Goal: Transaction & Acquisition: Subscribe to service/newsletter

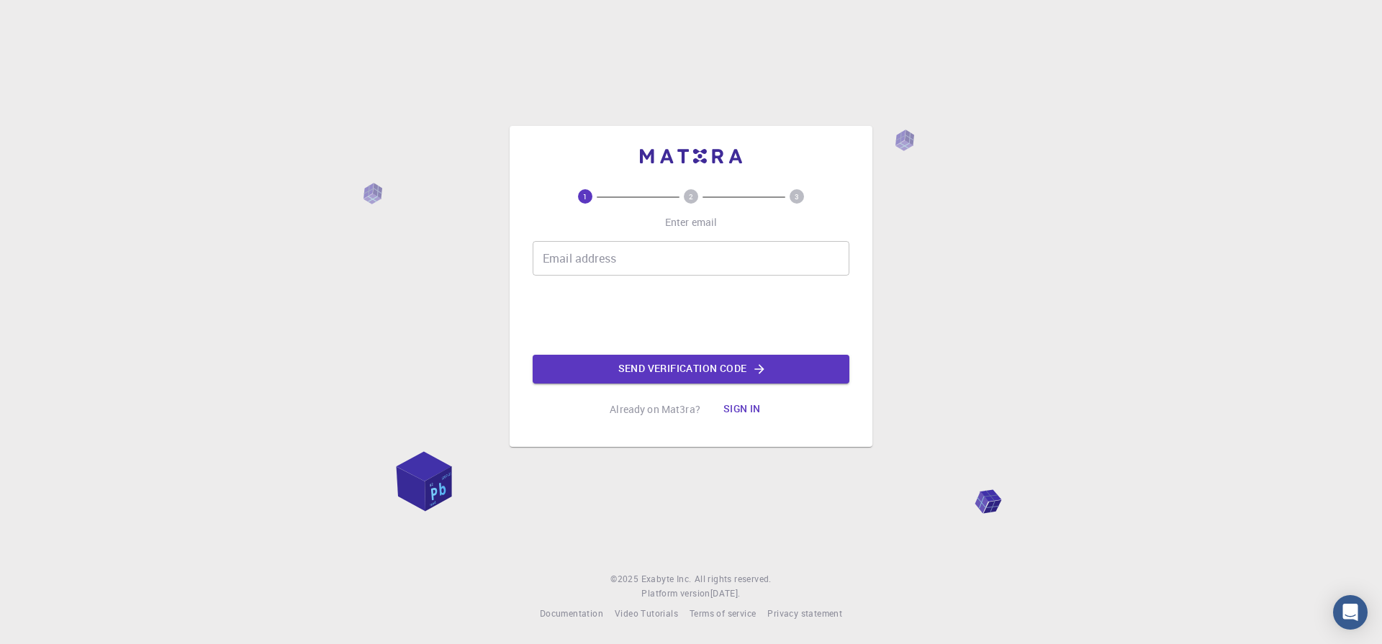
click at [744, 407] on button "Sign in" at bounding box center [742, 409] width 60 height 29
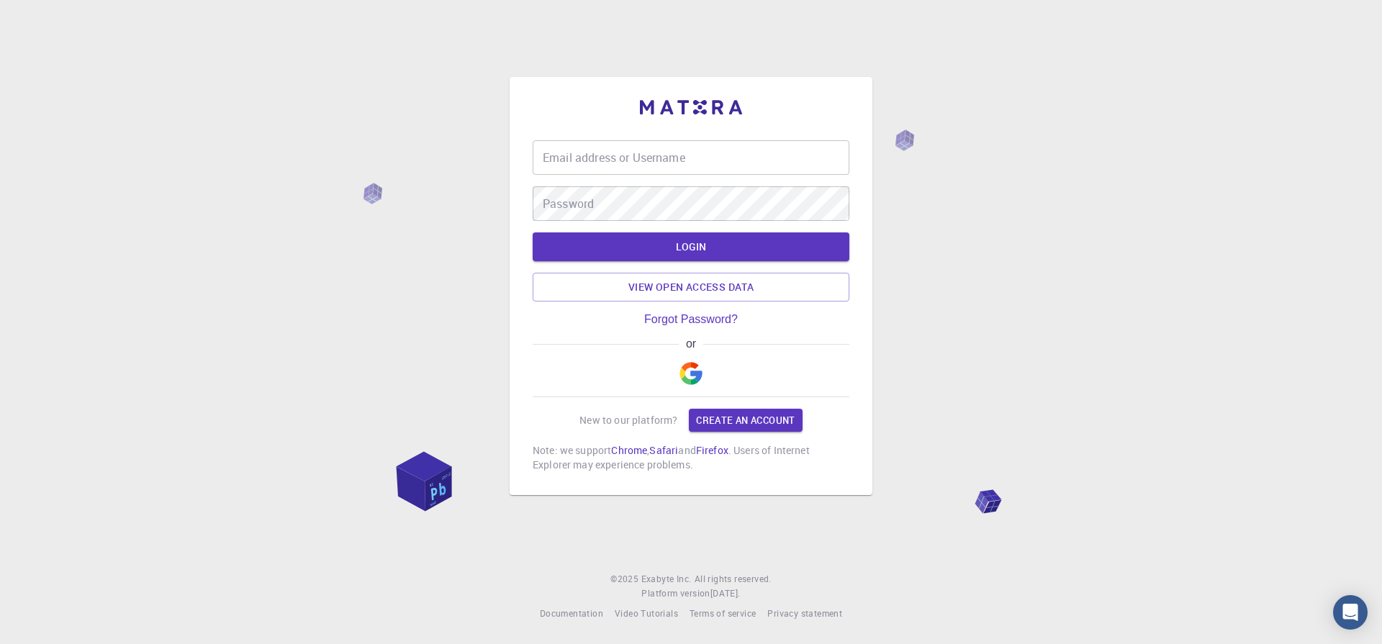
click at [552, 148] on div "Email address or Username Email address or Username" at bounding box center [691, 157] width 317 height 35
type input "[EMAIL_ADDRESS][DOMAIN_NAME]"
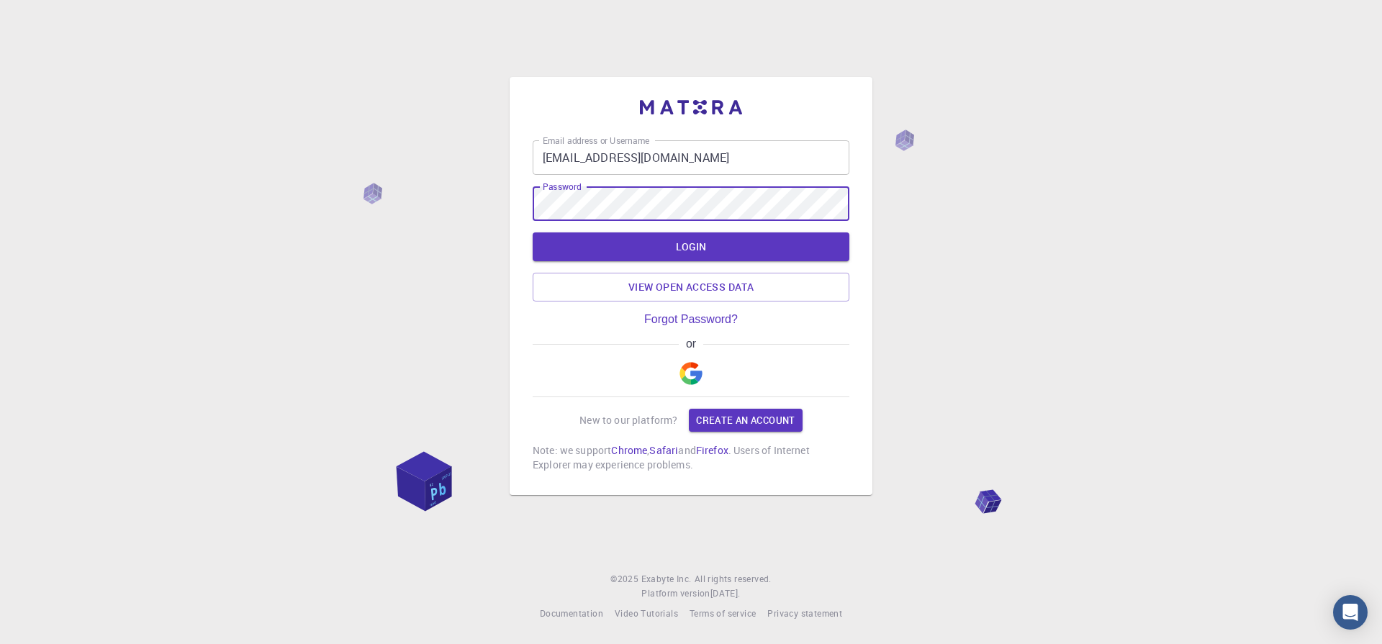
click at [533, 233] on button "LOGIN" at bounding box center [691, 247] width 317 height 29
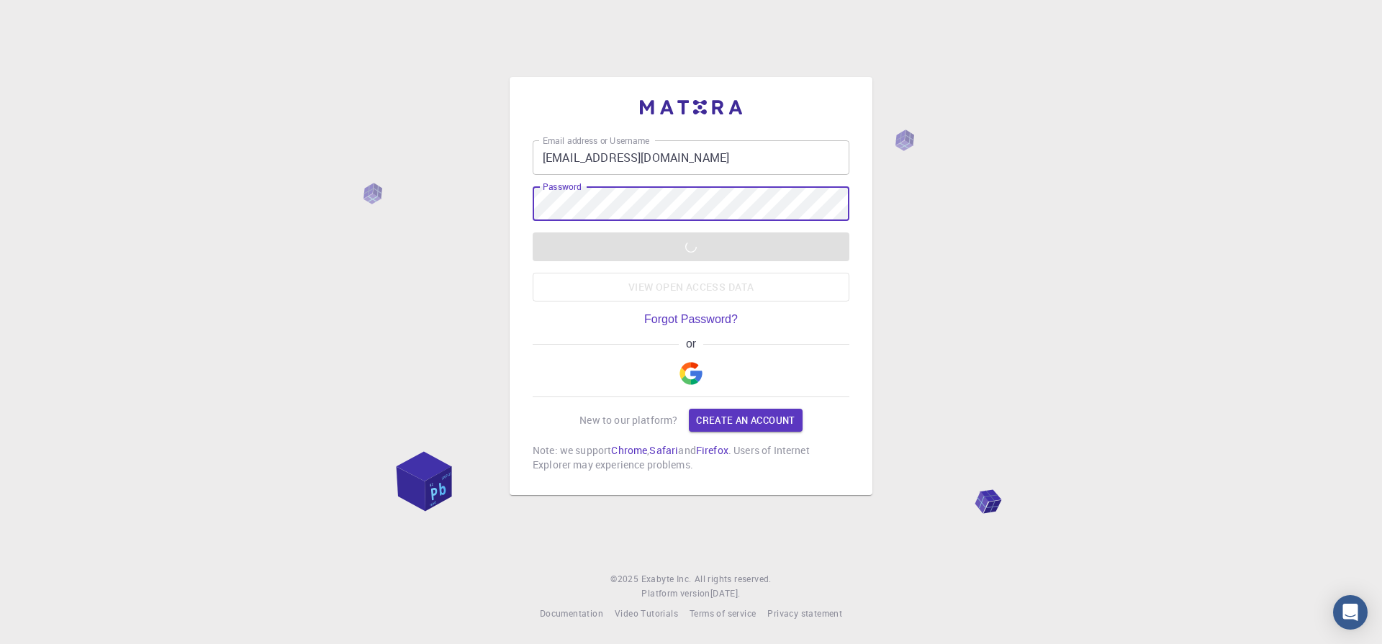
click at [1249, 378] on div "Email address or Username [EMAIL_ADDRESS][DOMAIN_NAME] Email address or Usernam…" at bounding box center [691, 322] width 1382 height 644
drag, startPoint x: 1111, startPoint y: 370, endPoint x: 1135, endPoint y: 355, distance: 28.8
click at [1135, 356] on div "Email address or Username [EMAIL_ADDRESS][DOMAIN_NAME] Email address or Usernam…" at bounding box center [691, 322] width 1382 height 644
click at [686, 321] on link "Forgot Password?" at bounding box center [691, 319] width 94 height 13
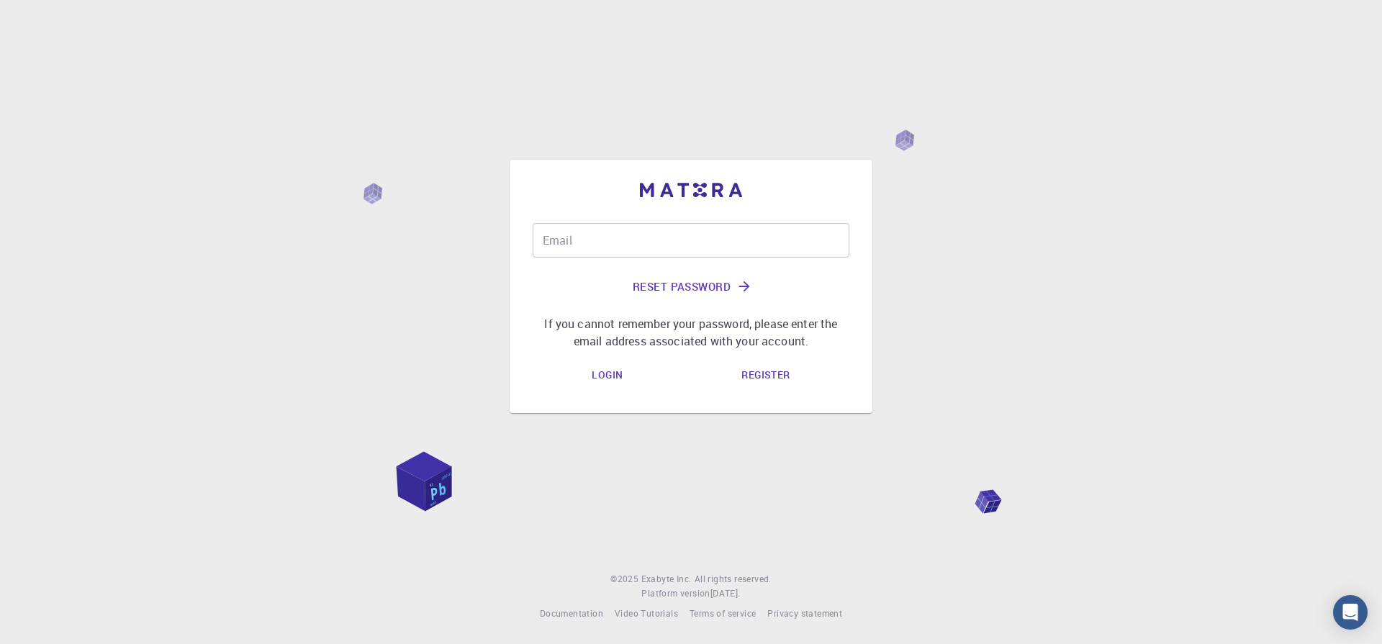
click at [592, 243] on input "Email" at bounding box center [691, 240] width 317 height 35
type input "utsav@bhu.ac.in"
click at [775, 379] on link "Register" at bounding box center [765, 375] width 71 height 29
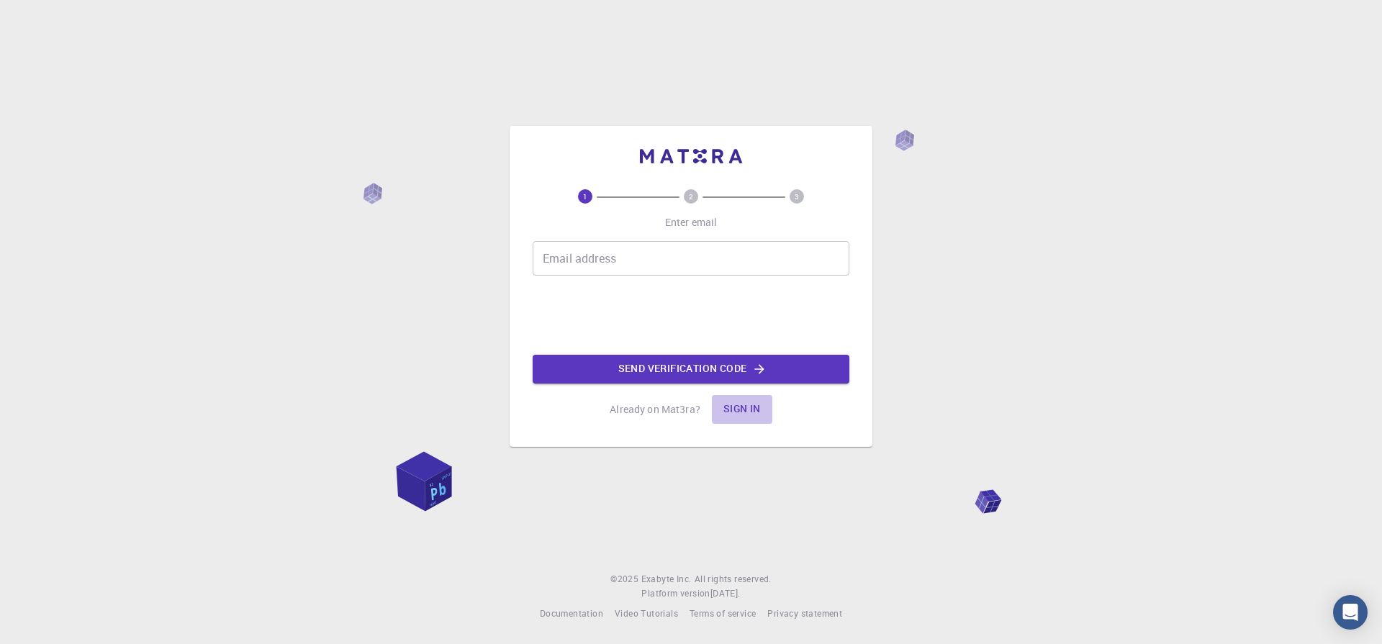
click at [751, 412] on button "Sign in" at bounding box center [742, 409] width 60 height 29
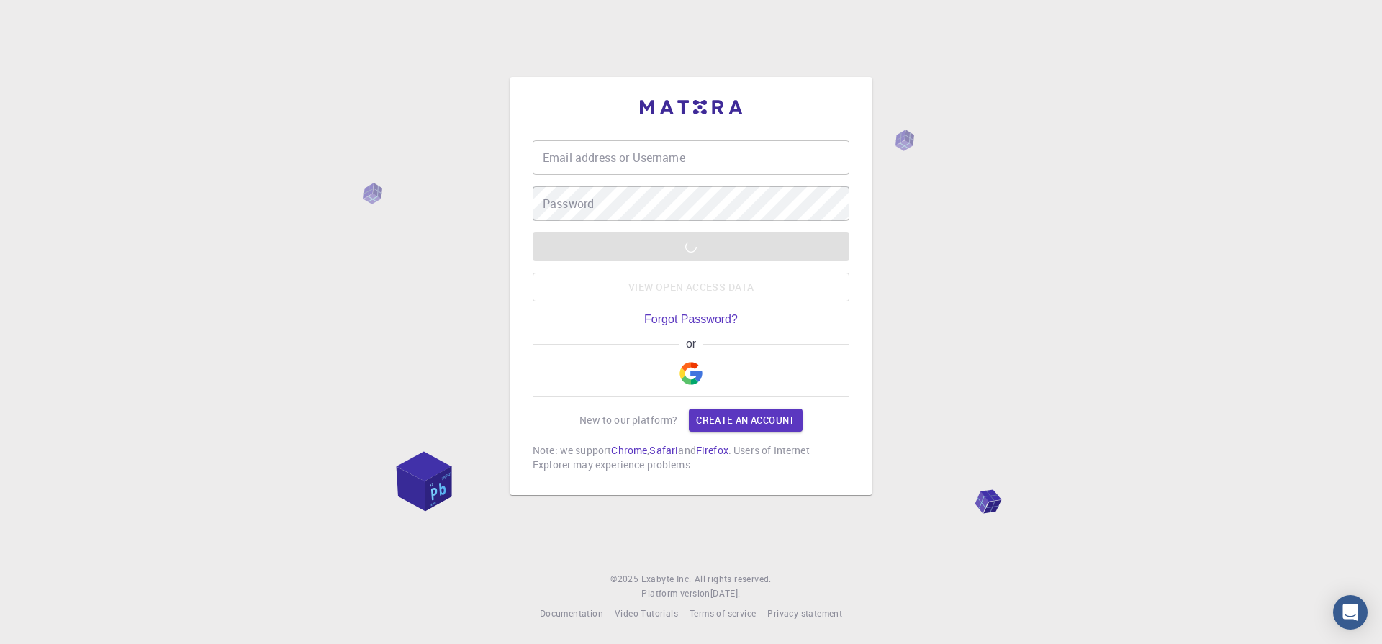
click at [590, 160] on input "Email address or Username" at bounding box center [691, 157] width 317 height 35
type input "[EMAIL_ADDRESS][DOMAIN_NAME]"
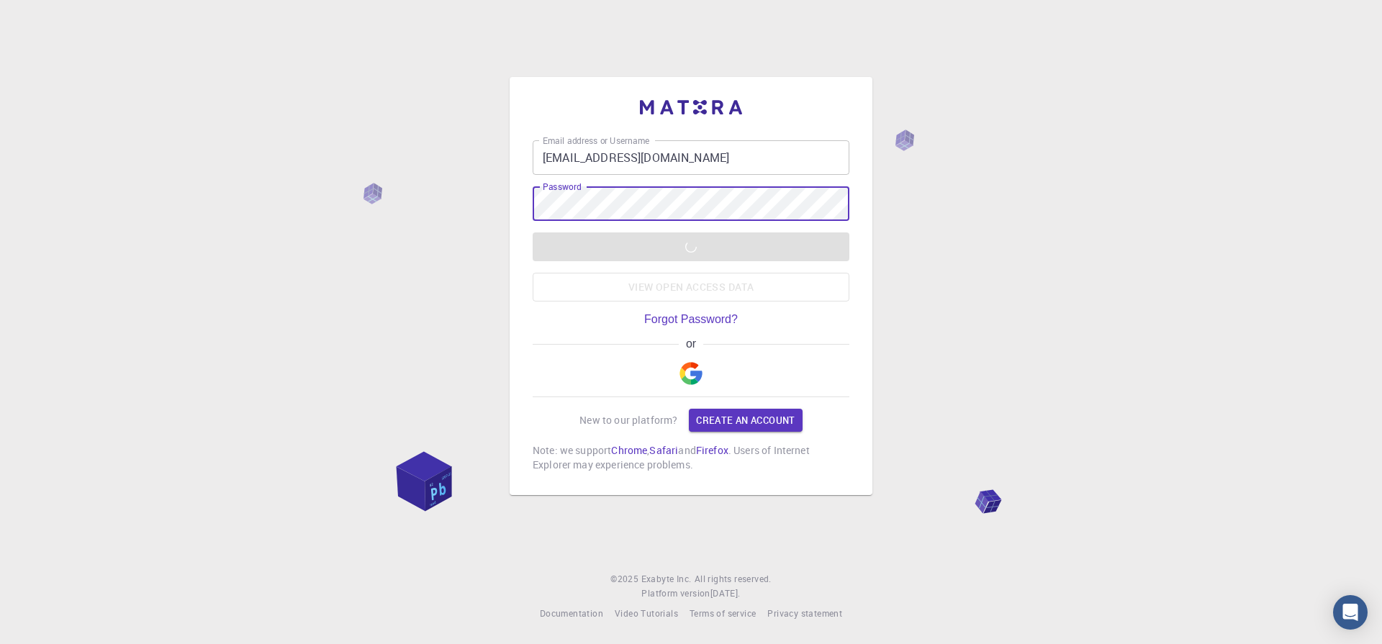
click at [1149, 220] on div "Email address or Username utsavsingh@bhu.ac.in Email address or Username Passwo…" at bounding box center [691, 322] width 1382 height 644
click at [917, 14] on div "Email address or Username utsavsingh@bhu.ac.in Email address or Username Passwo…" at bounding box center [691, 322] width 1382 height 644
click at [302, 262] on div "Email address or Username utsavsingh@bhu.ac.in Email address or Username Passwo…" at bounding box center [691, 322] width 1382 height 644
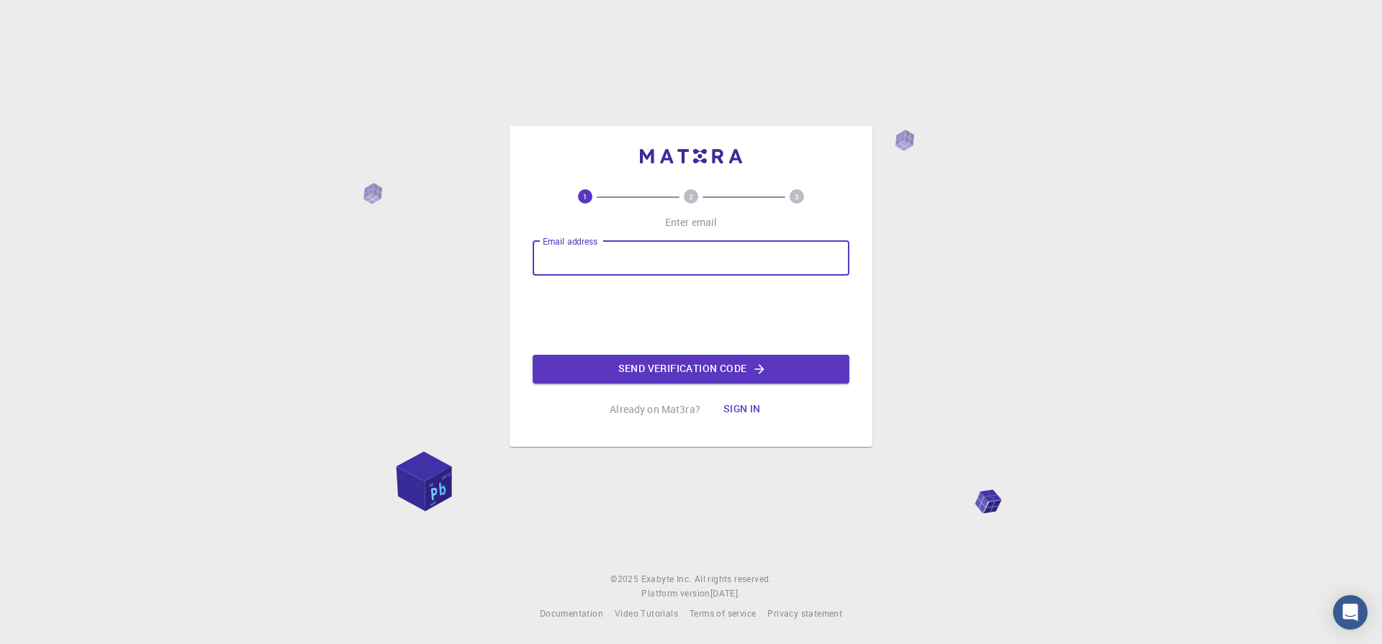
click at [558, 253] on div "Email address Email address" at bounding box center [691, 258] width 317 height 35
type input "[EMAIL_ADDRESS][DOMAIN_NAME]"
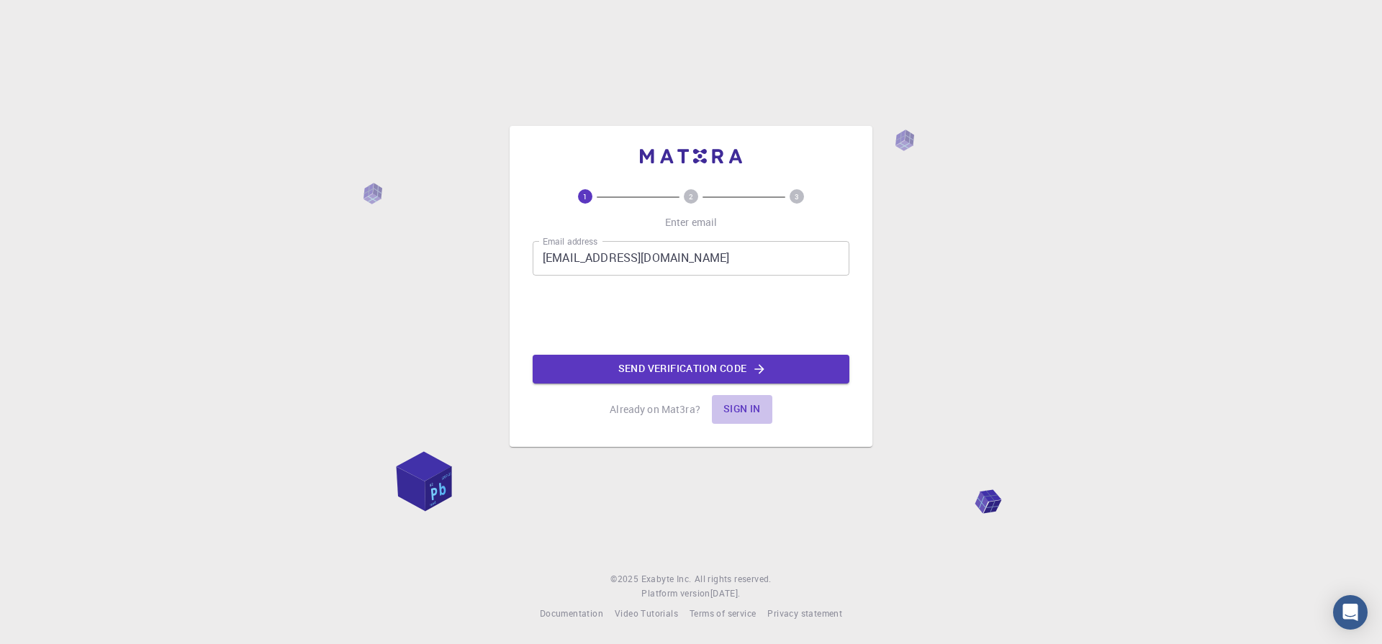
click at [757, 405] on button "Sign in" at bounding box center [742, 409] width 60 height 29
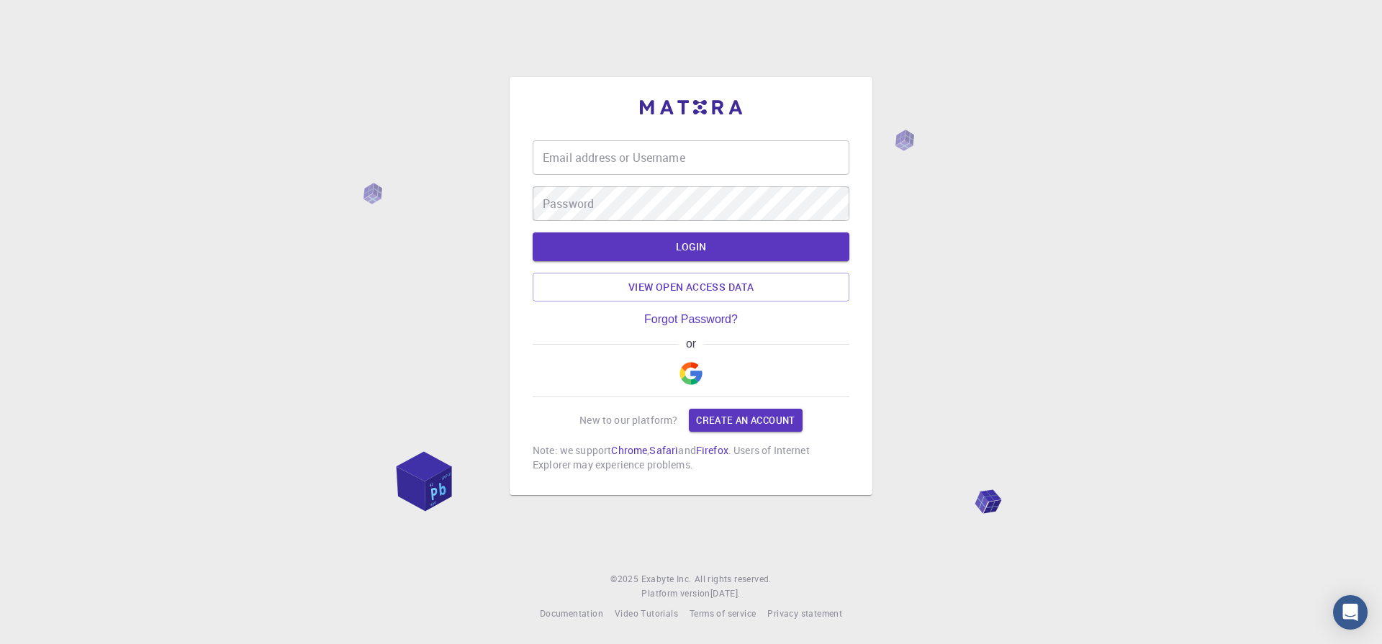
click at [577, 167] on input "Email address or Username" at bounding box center [691, 157] width 317 height 35
type input "[EMAIL_ADDRESS][DOMAIN_NAME]"
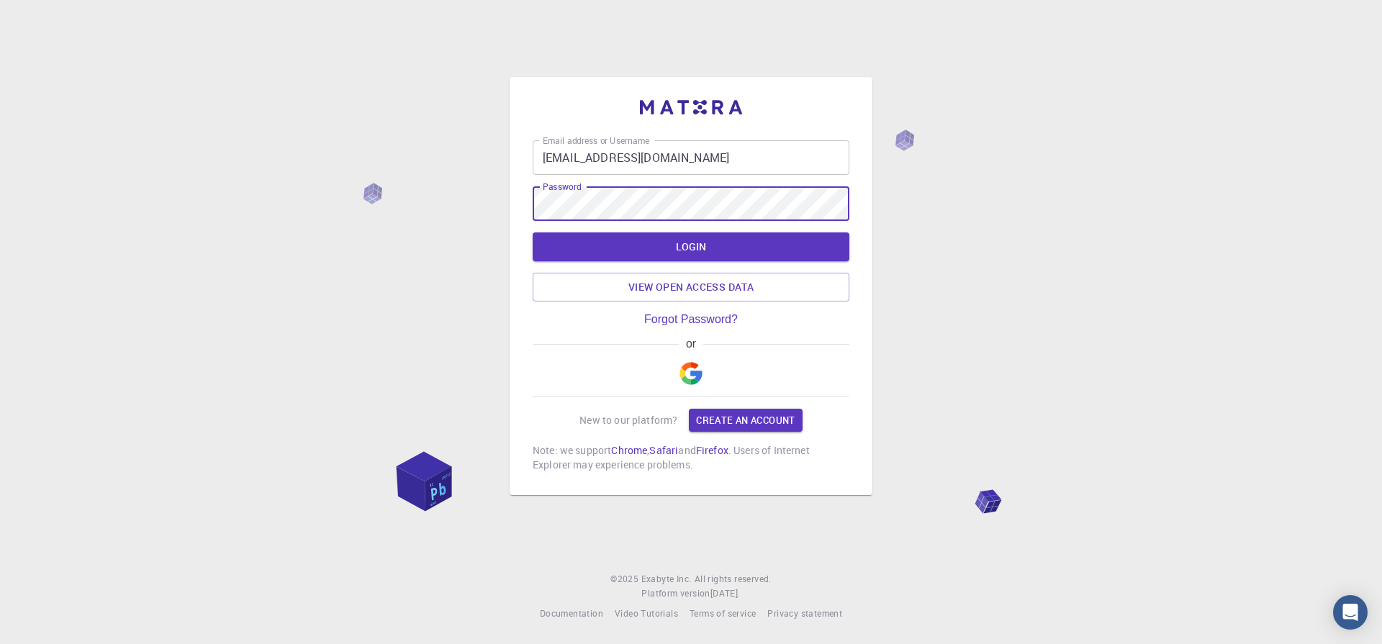
click at [1199, 449] on div "Email address or Username [EMAIL_ADDRESS][DOMAIN_NAME] Email address or Usernam…" at bounding box center [691, 322] width 1382 height 644
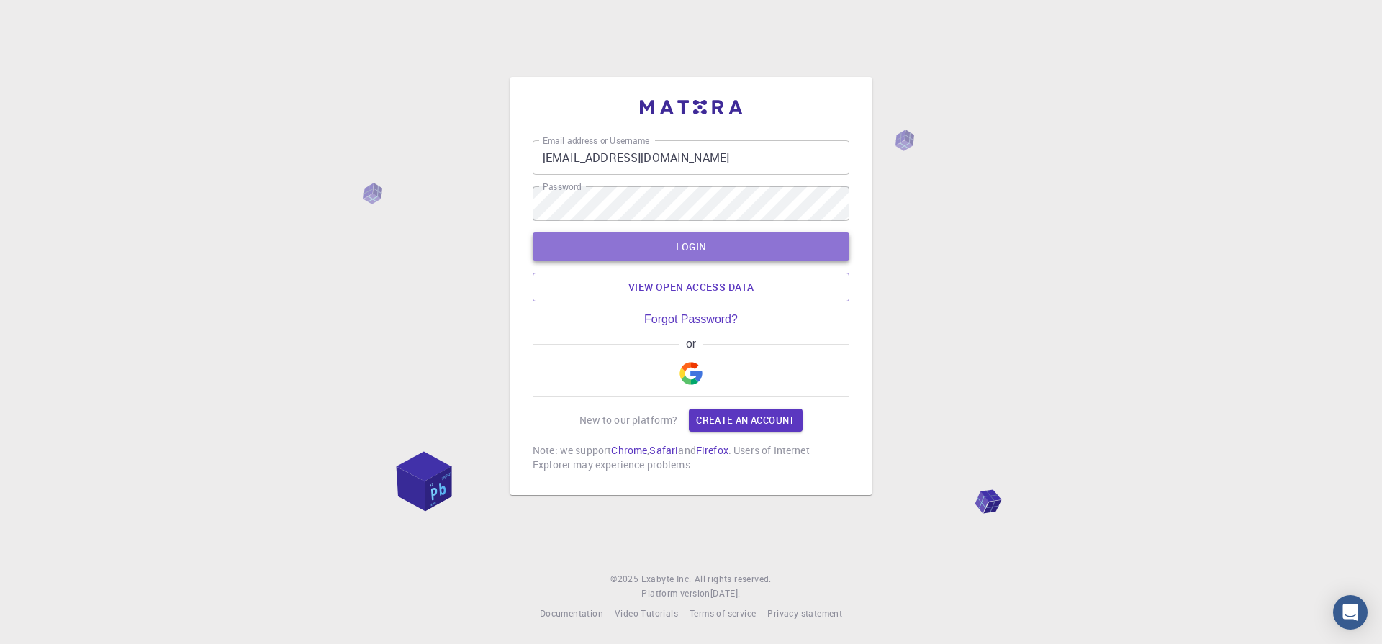
click at [685, 249] on button "LOGIN" at bounding box center [691, 247] width 317 height 29
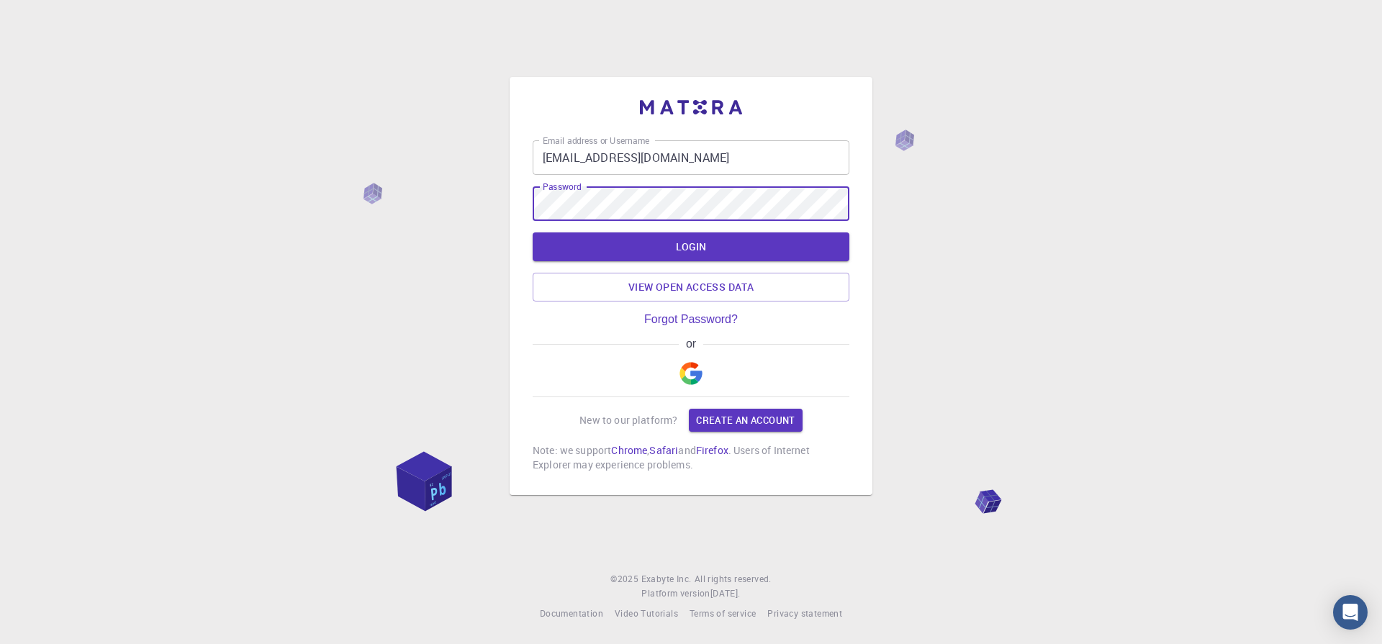
click at [1200, 289] on div "Email address or Username [EMAIL_ADDRESS][DOMAIN_NAME] Email address or Usernam…" at bounding box center [691, 322] width 1382 height 644
click at [709, 319] on link "Forgot Password?" at bounding box center [691, 319] width 94 height 13
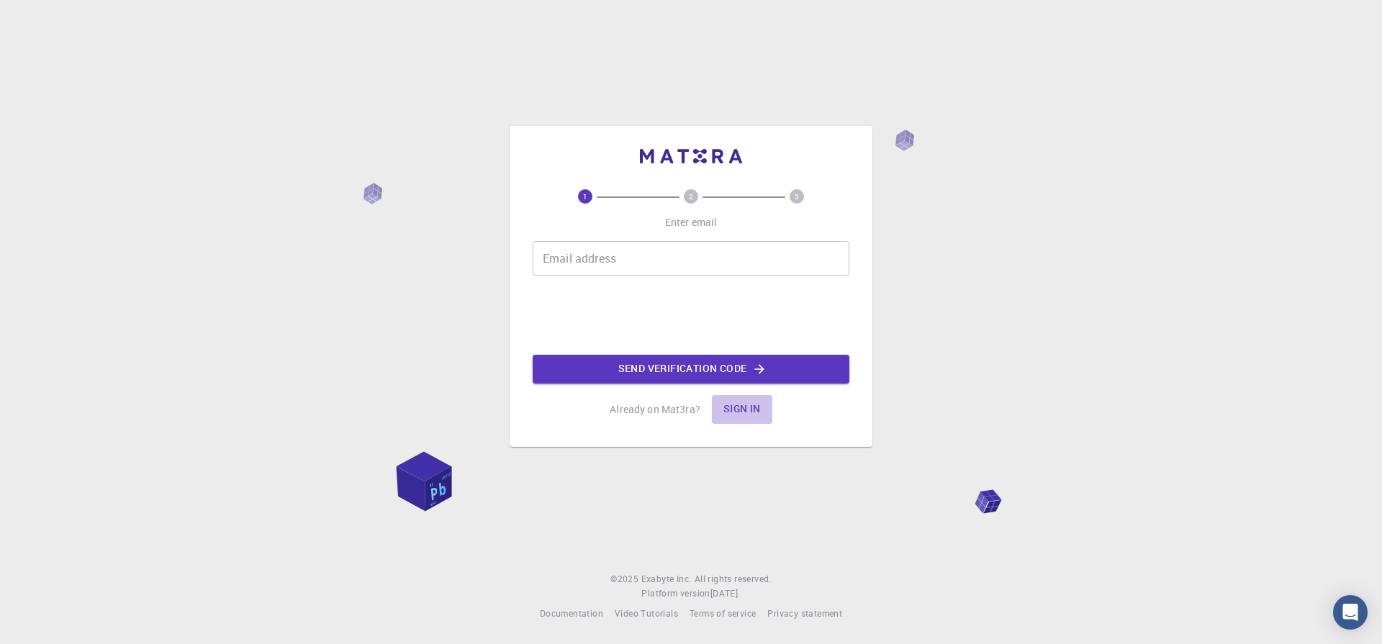
click at [737, 409] on button "Sign in" at bounding box center [742, 409] width 60 height 29
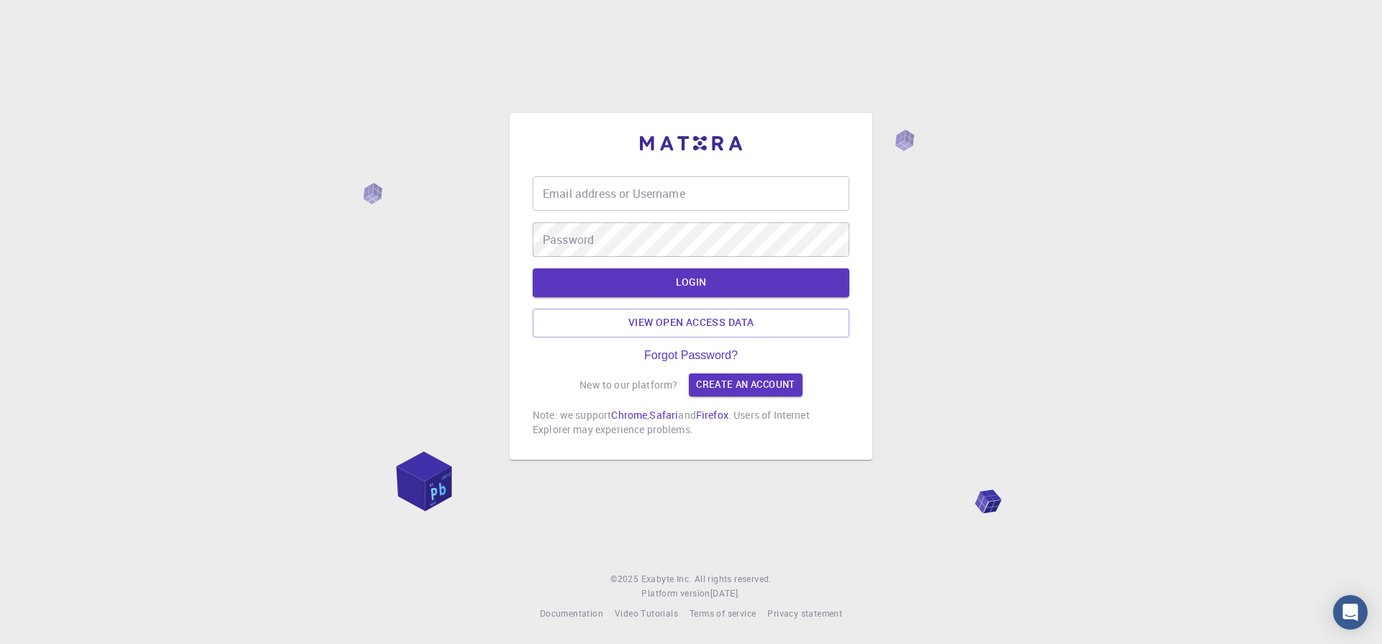
type input "[EMAIL_ADDRESS][DOMAIN_NAME]"
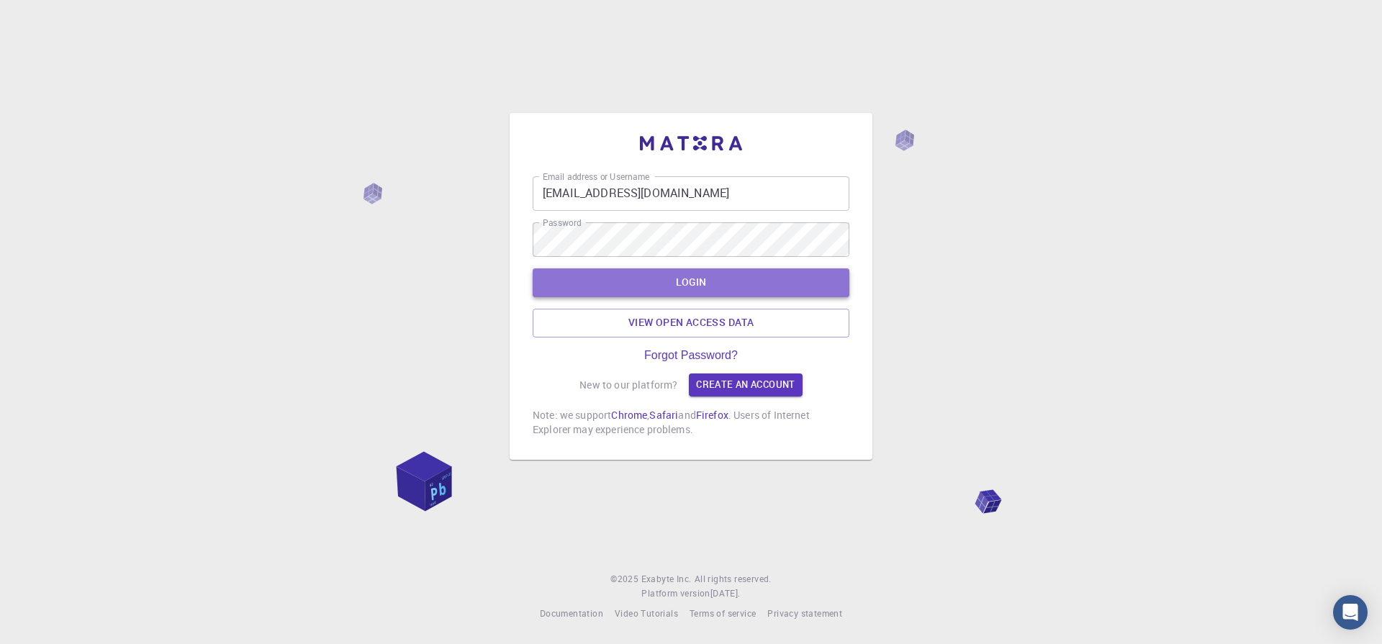
click at [692, 286] on div "LOGIN View open access data" at bounding box center [691, 303] width 317 height 69
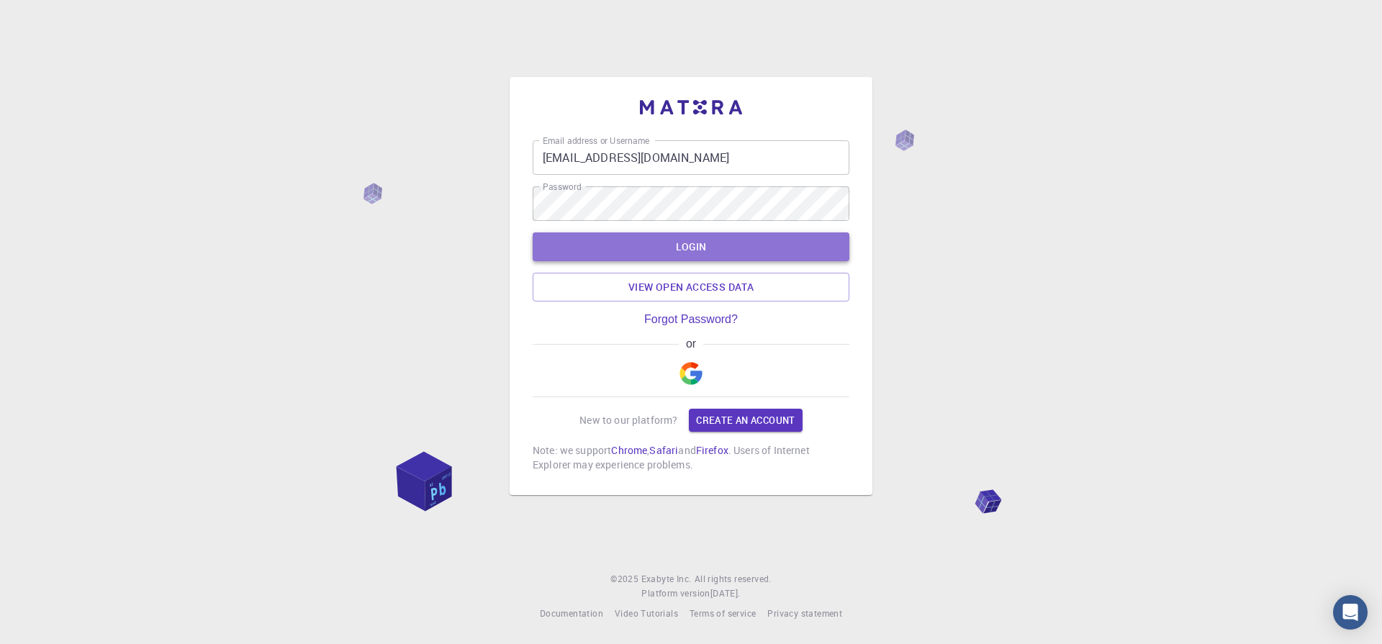
click at [692, 243] on button "LOGIN" at bounding box center [691, 247] width 317 height 29
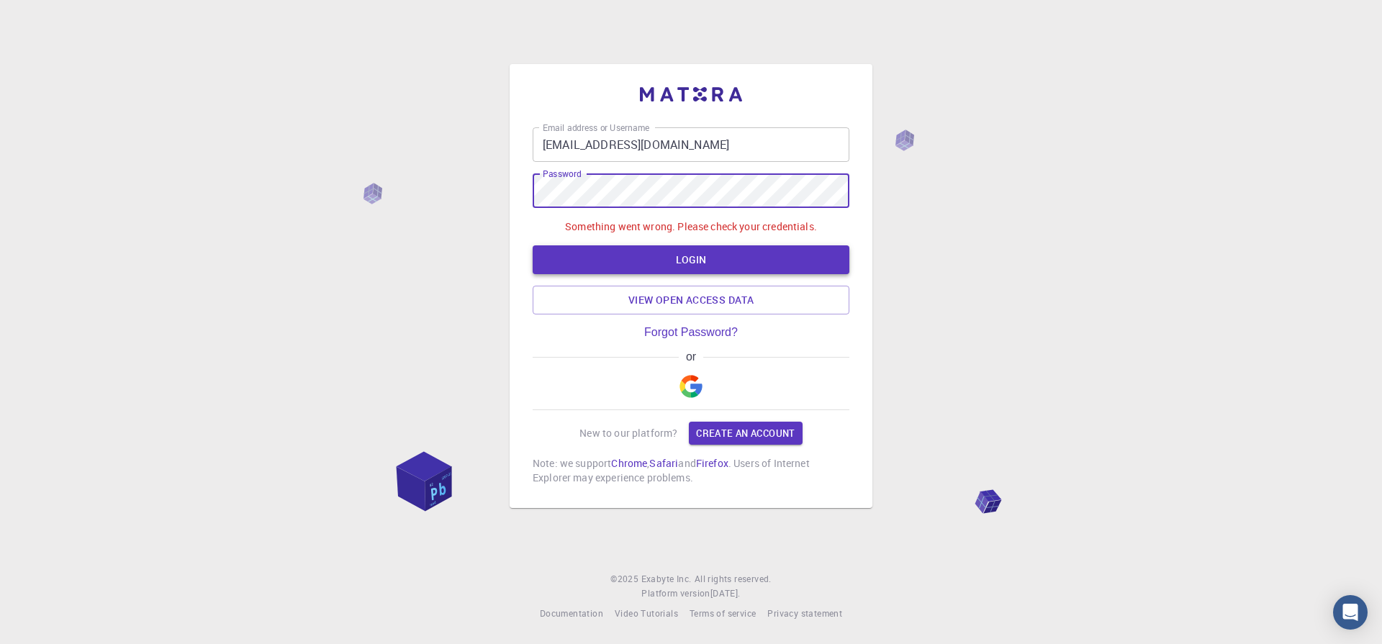
click at [683, 261] on button "LOGIN" at bounding box center [691, 260] width 317 height 29
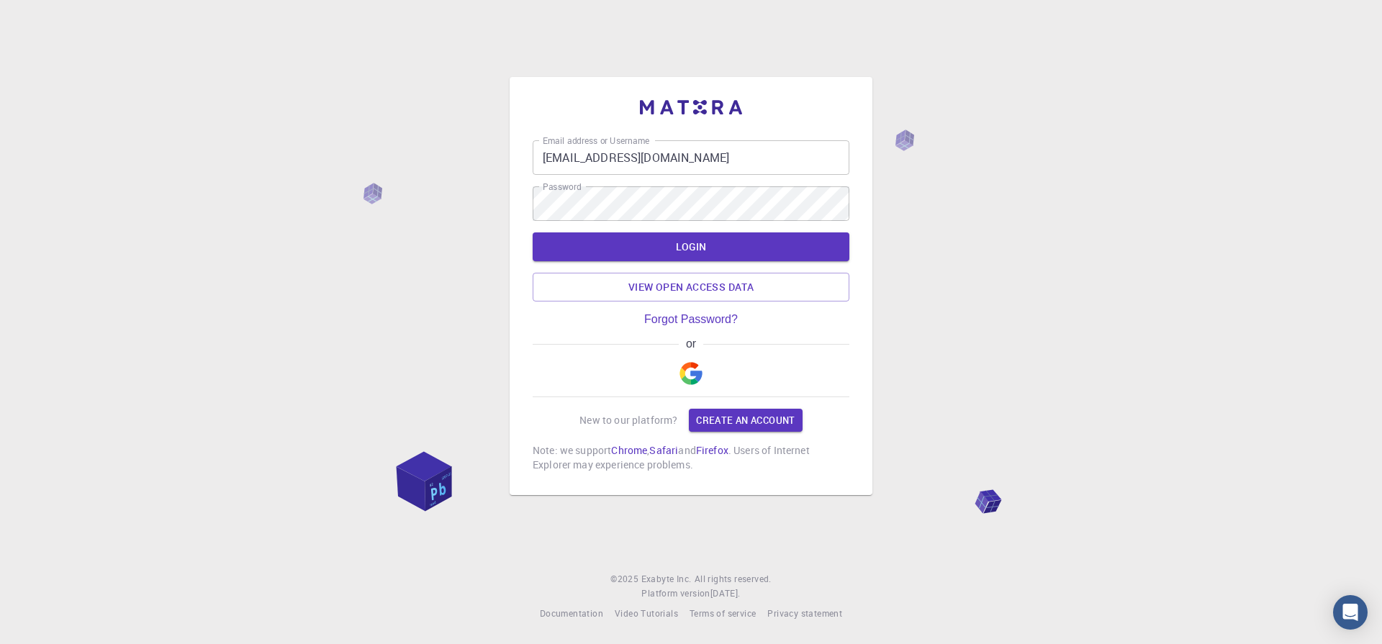
drag, startPoint x: 1025, startPoint y: 253, endPoint x: 1013, endPoint y: 253, distance: 11.5
click at [1025, 253] on div "Email address or Username utsavsingh@bhu.ac.in Email address or Username Passwo…" at bounding box center [691, 322] width 1382 height 644
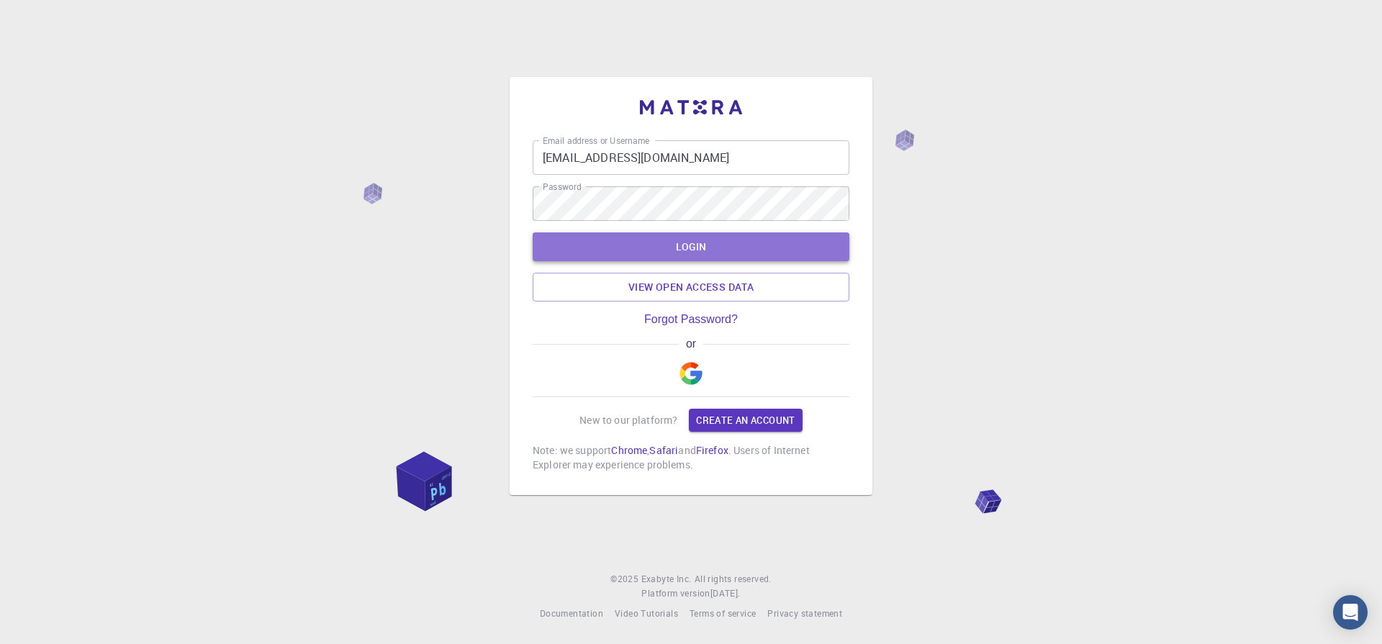
click at [647, 246] on button "LOGIN" at bounding box center [691, 247] width 317 height 29
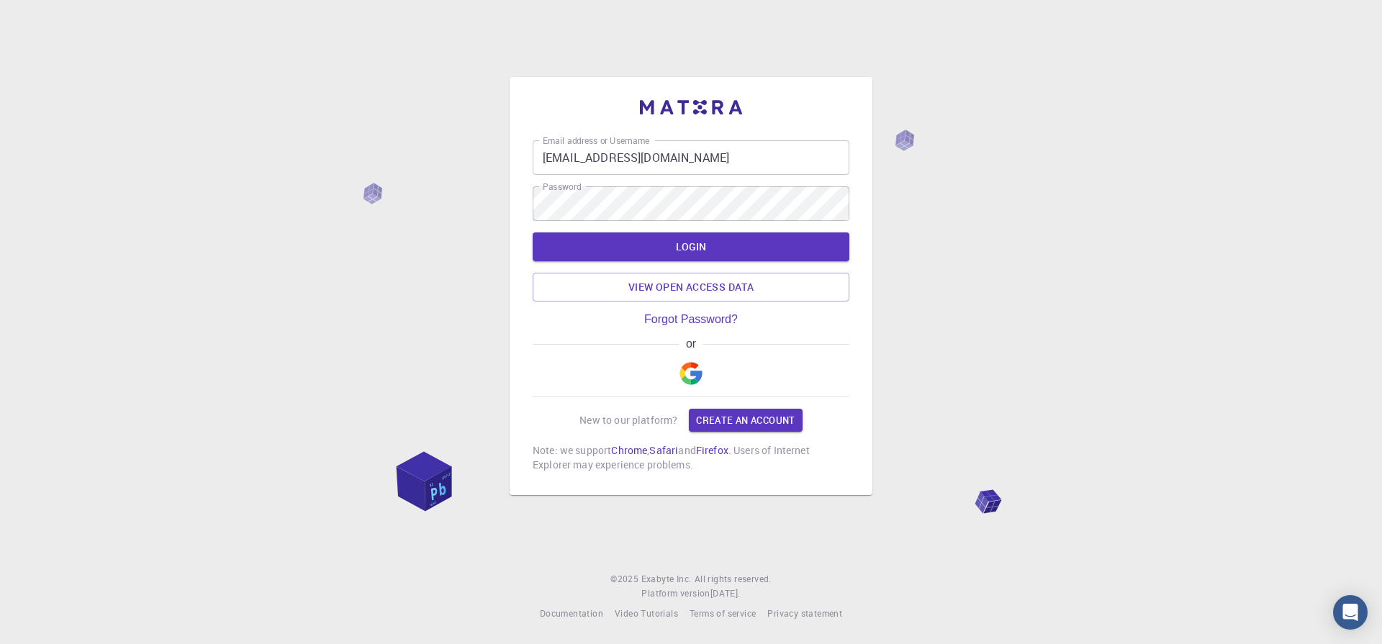
drag, startPoint x: 1103, startPoint y: 232, endPoint x: 1033, endPoint y: 202, distance: 76.1
click at [1104, 232] on div "Email address or Username [EMAIL_ADDRESS][DOMAIN_NAME] Email address or Usernam…" at bounding box center [691, 322] width 1382 height 644
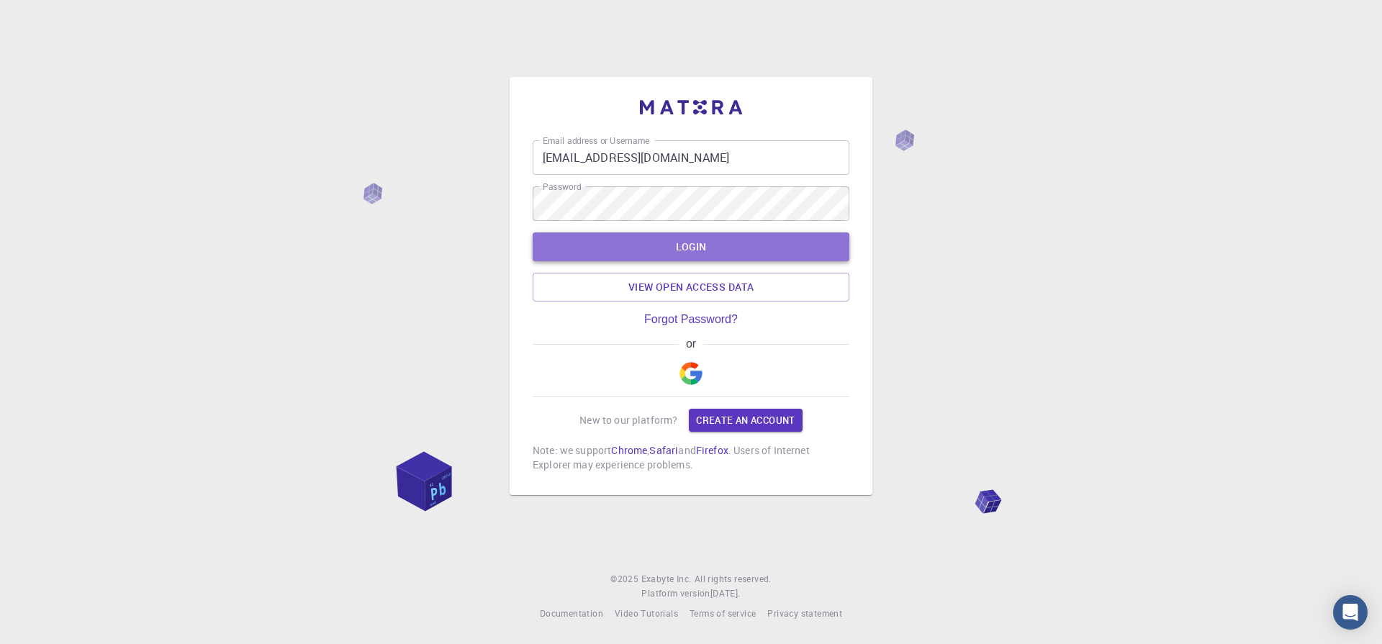
click at [706, 248] on button "LOGIN" at bounding box center [691, 247] width 317 height 29
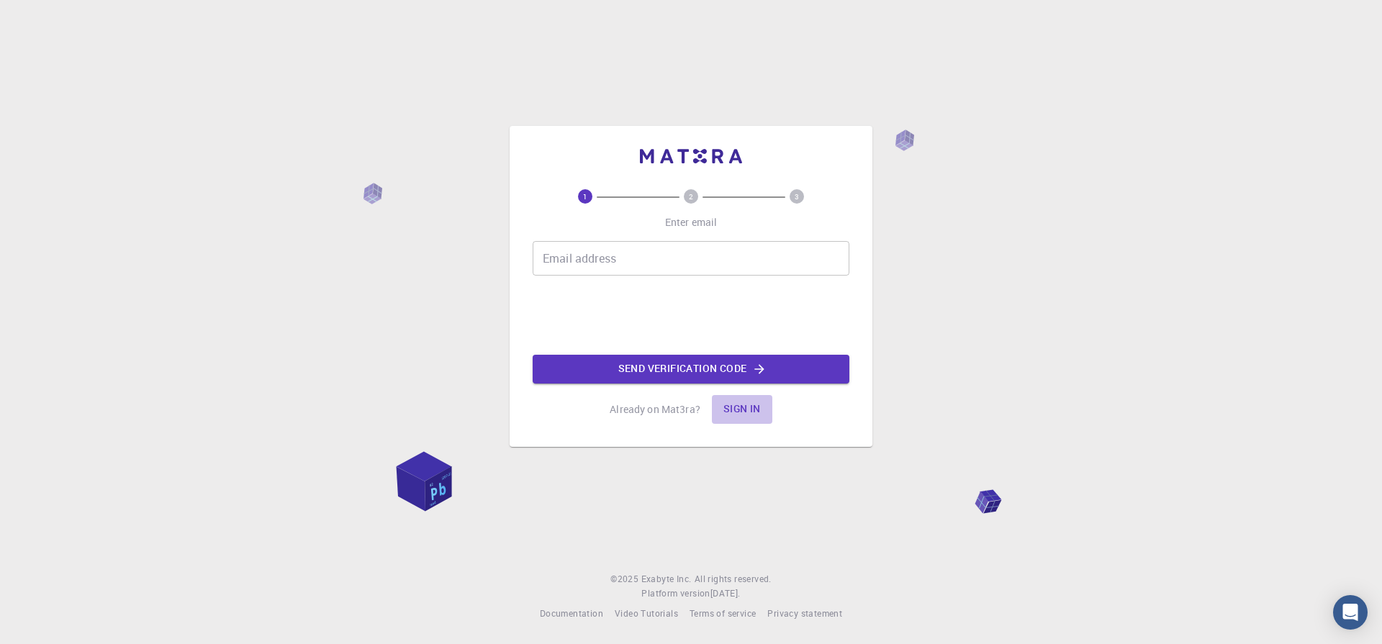
click at [745, 409] on button "Sign in" at bounding box center [742, 409] width 60 height 29
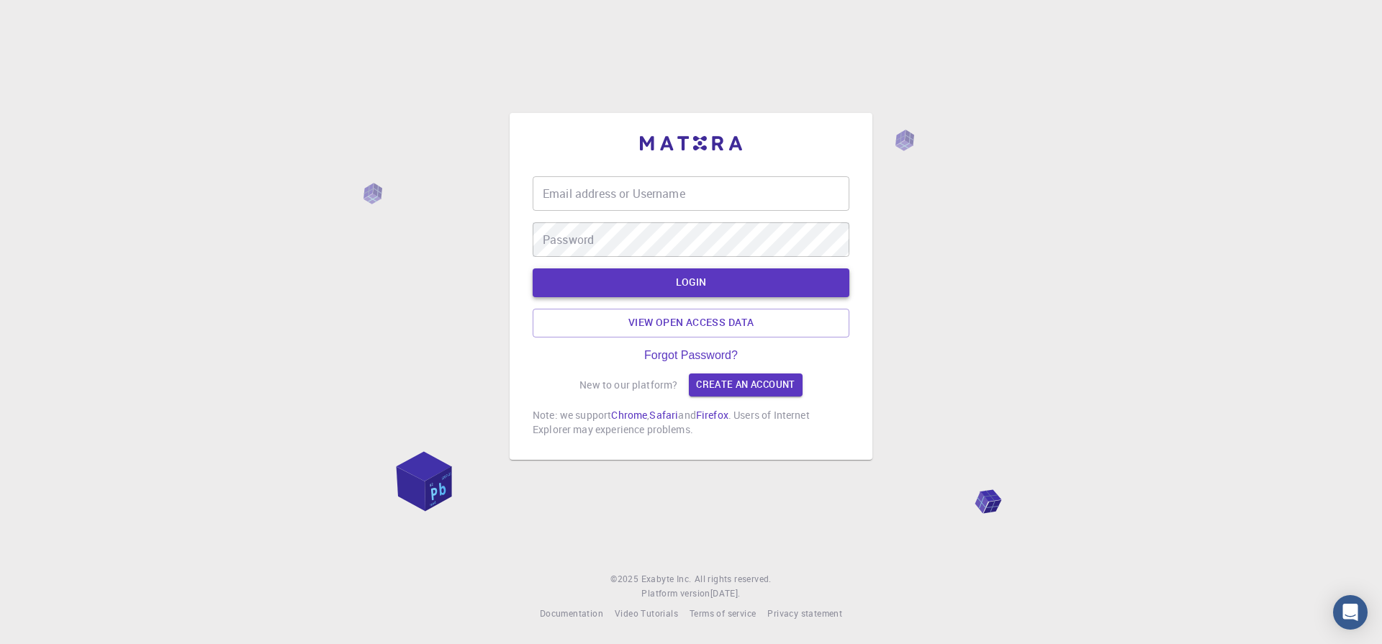
type input "[EMAIL_ADDRESS][DOMAIN_NAME]"
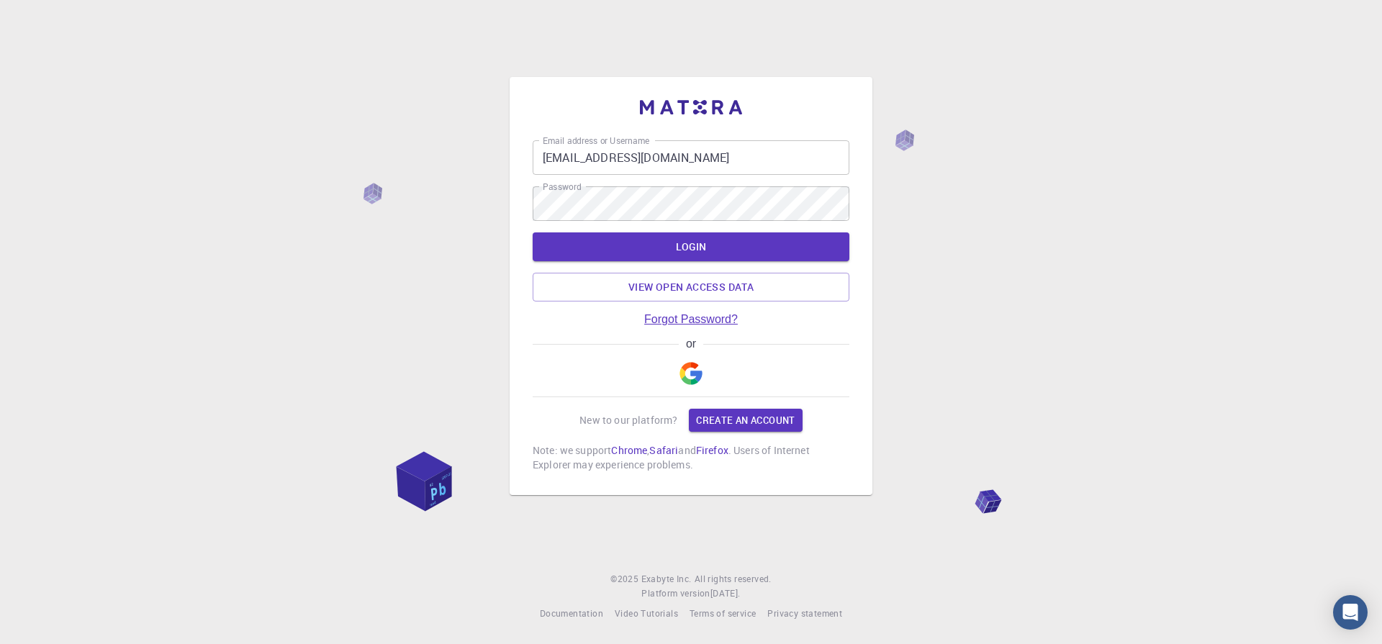
click at [695, 316] on link "Forgot Password?" at bounding box center [691, 319] width 94 height 13
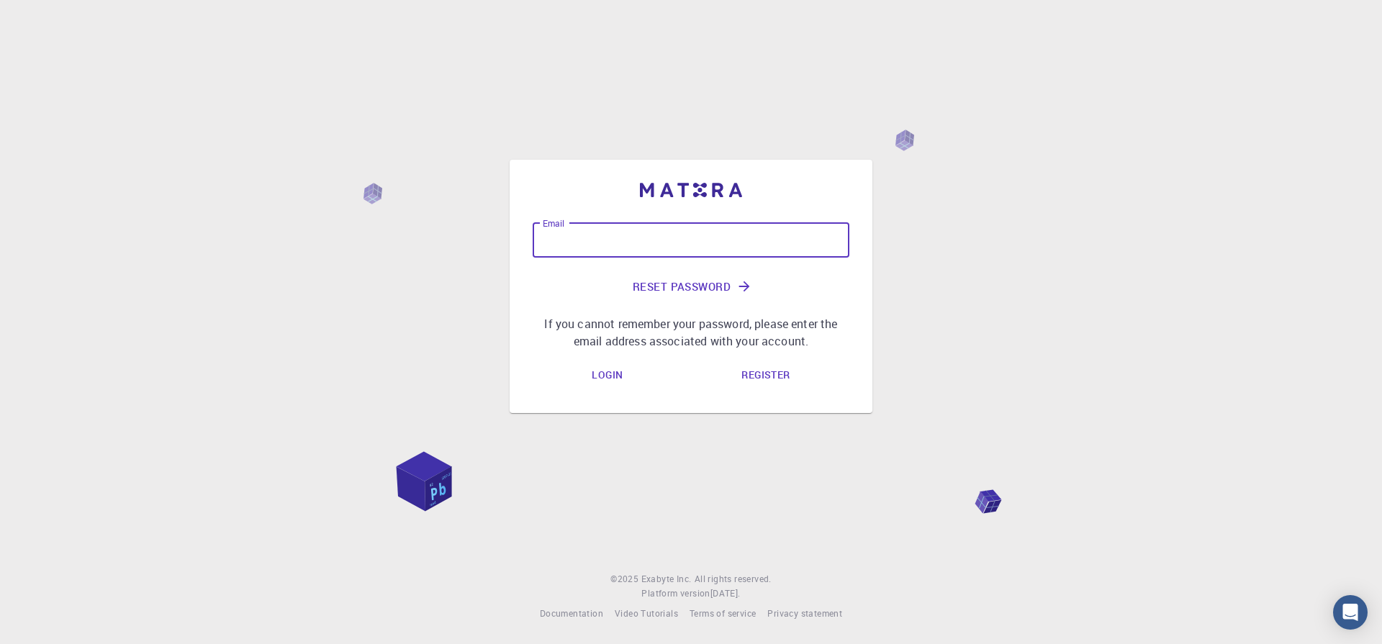
click at [557, 240] on input "Email" at bounding box center [691, 240] width 317 height 35
type input "[EMAIL_ADDRESS][DOMAIN_NAME]"
click at [723, 287] on button "Reset Password" at bounding box center [691, 286] width 317 height 35
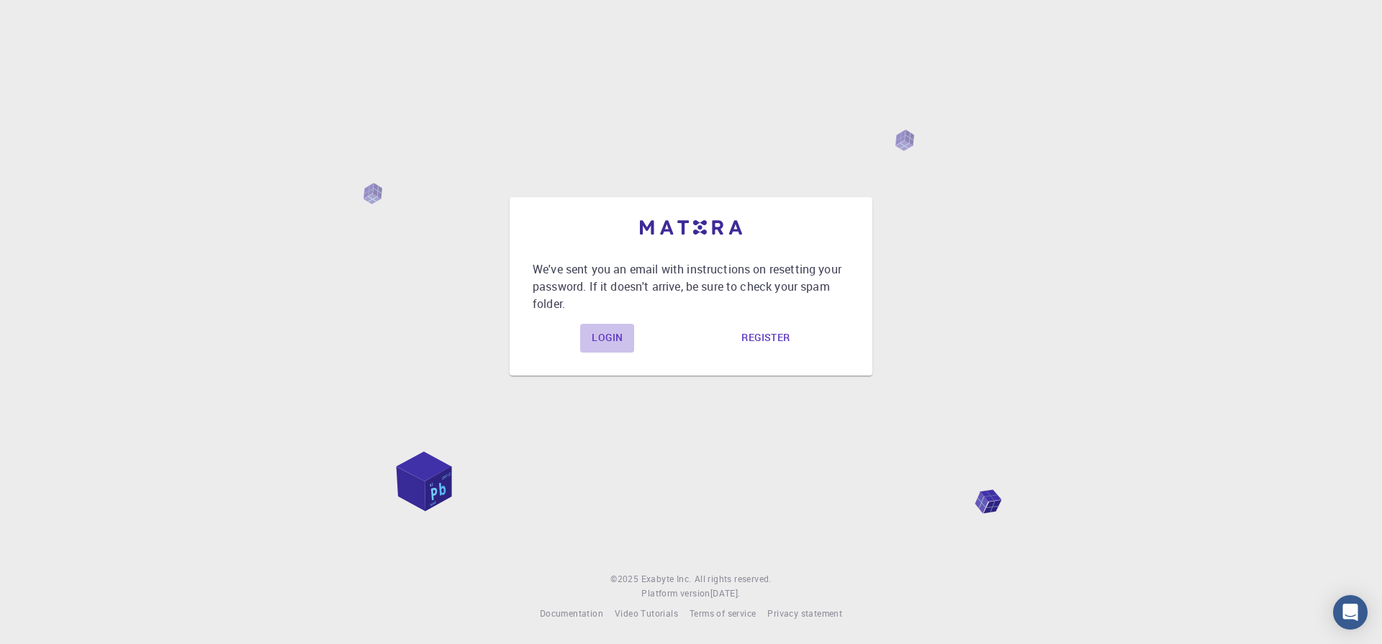
click at [611, 341] on link "Login" at bounding box center [607, 338] width 54 height 29
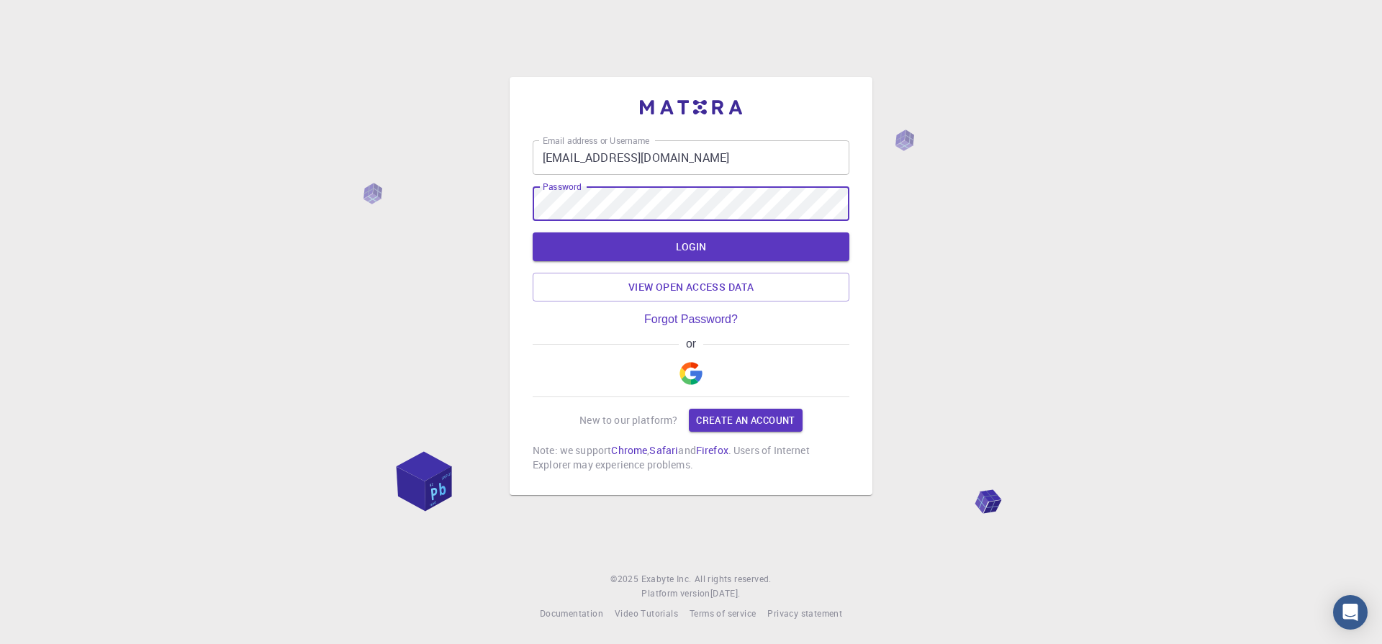
click at [1186, 285] on div "Email address or Username [EMAIL_ADDRESS][DOMAIN_NAME] Email address or Usernam…" at bounding box center [691, 322] width 1382 height 644
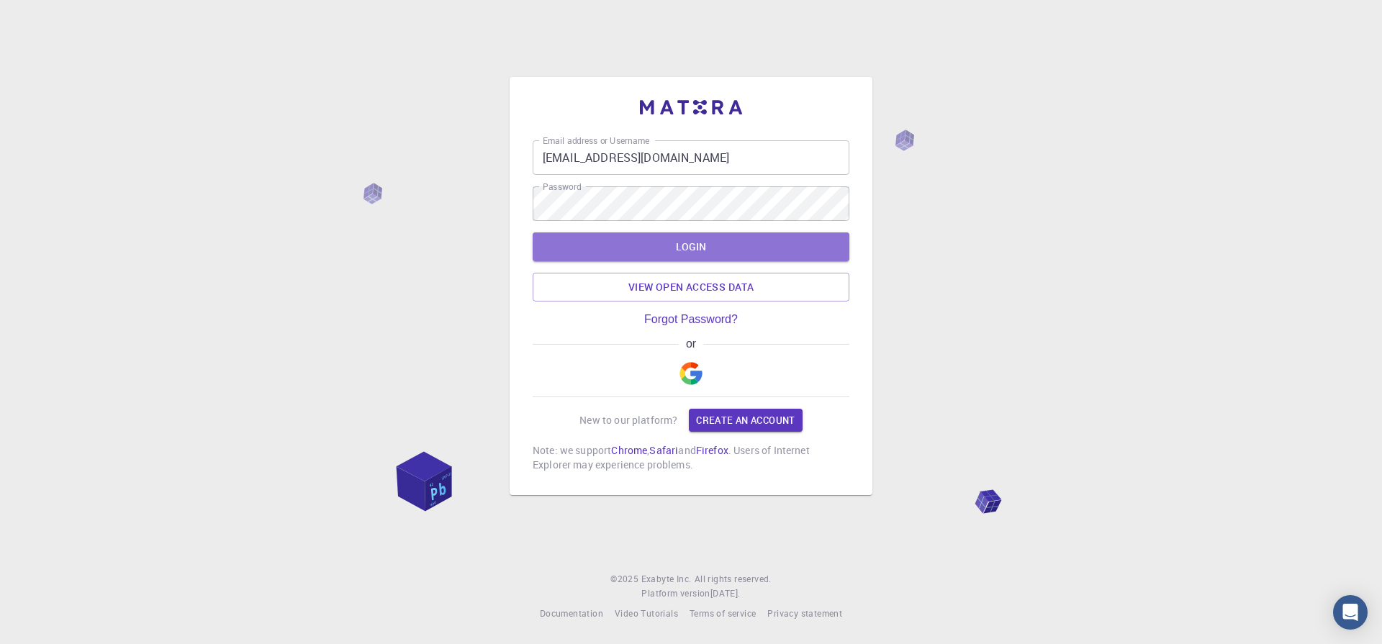
click at [660, 256] on button "LOGIN" at bounding box center [691, 247] width 317 height 29
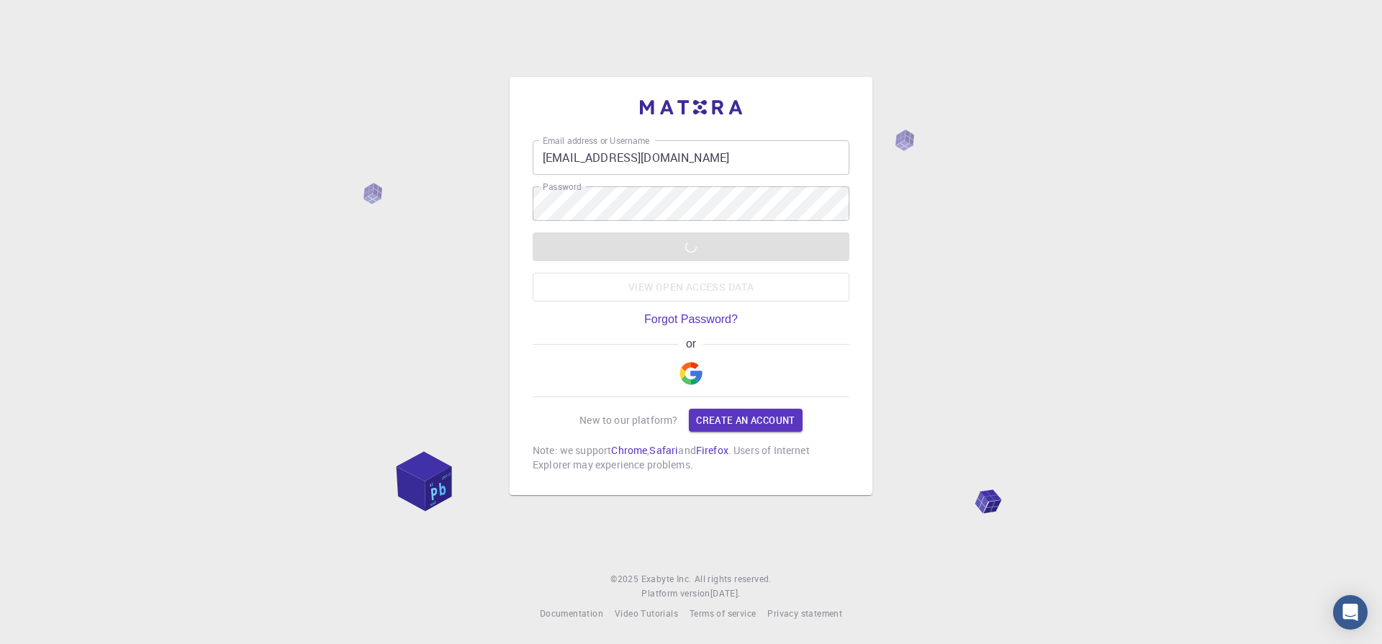
drag, startPoint x: 985, startPoint y: 185, endPoint x: 993, endPoint y: 188, distance: 8.4
click at [991, 185] on div "Email address or Username [EMAIL_ADDRESS][DOMAIN_NAME] Email address or Usernam…" at bounding box center [691, 322] width 1382 height 644
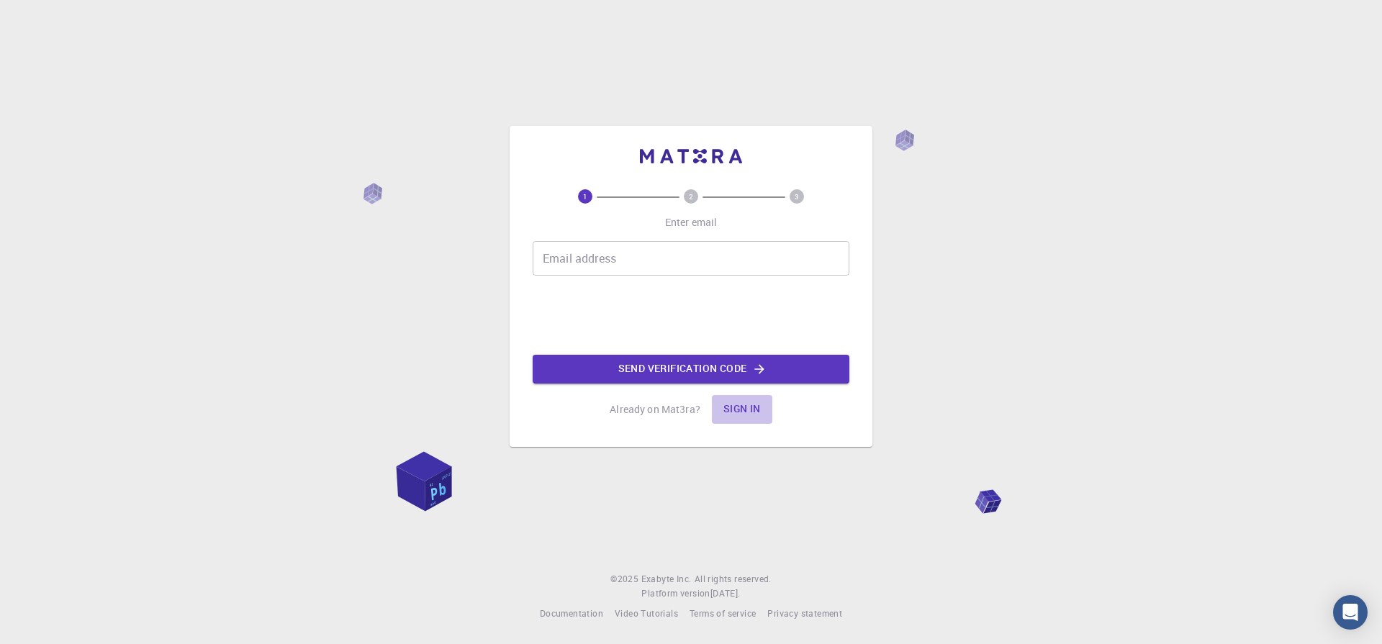
click at [743, 408] on button "Sign in" at bounding box center [742, 409] width 60 height 29
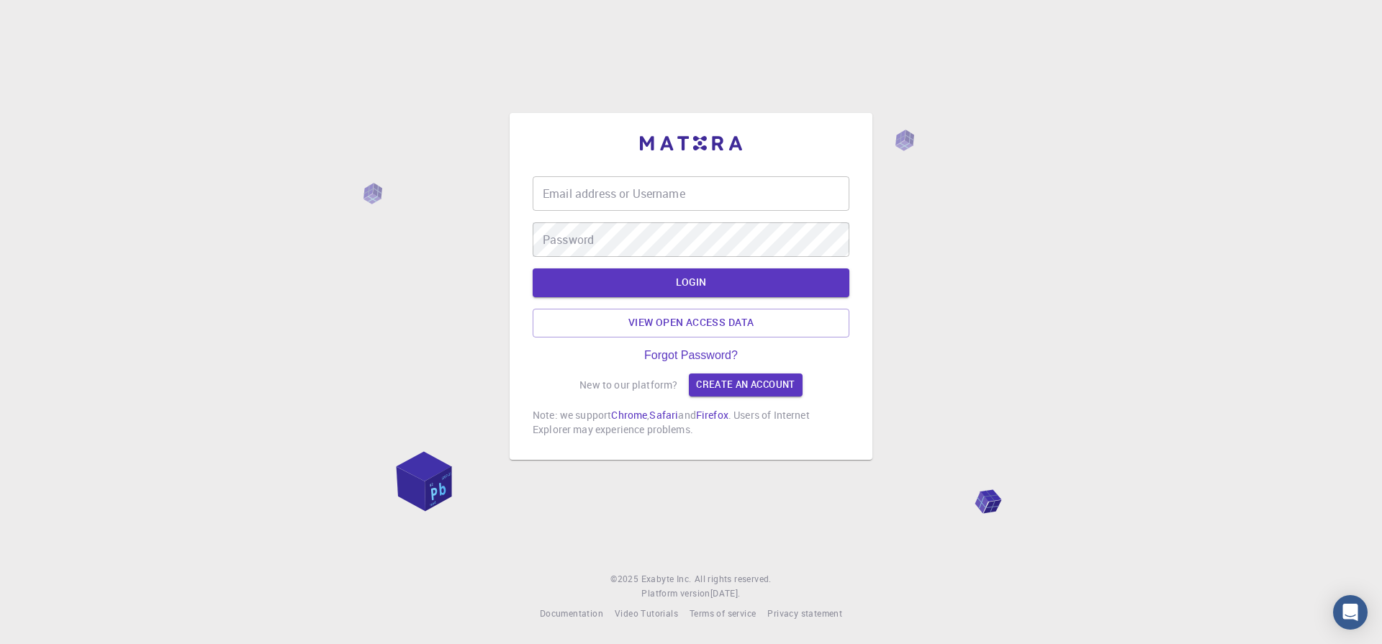
type input "[EMAIL_ADDRESS][DOMAIN_NAME]"
click at [603, 197] on input "[EMAIL_ADDRESS][DOMAIN_NAME]" at bounding box center [691, 193] width 317 height 35
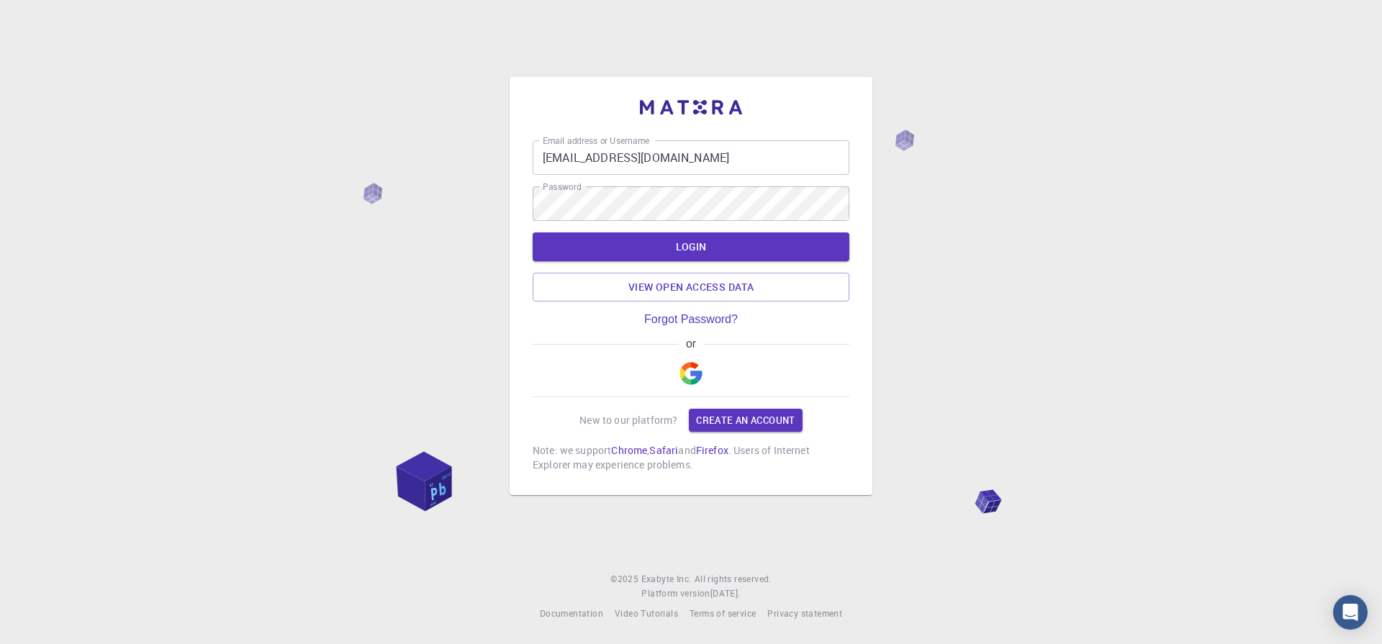
click at [1325, 320] on div "Email address or Username [EMAIL_ADDRESS][DOMAIN_NAME] Email address or Usernam…" at bounding box center [691, 322] width 1382 height 644
drag, startPoint x: 1176, startPoint y: 251, endPoint x: 1184, endPoint y: 249, distance: 8.0
click at [1184, 249] on div "Email address or Username [EMAIL_ADDRESS][DOMAIN_NAME] Email address or Usernam…" at bounding box center [691, 322] width 1382 height 644
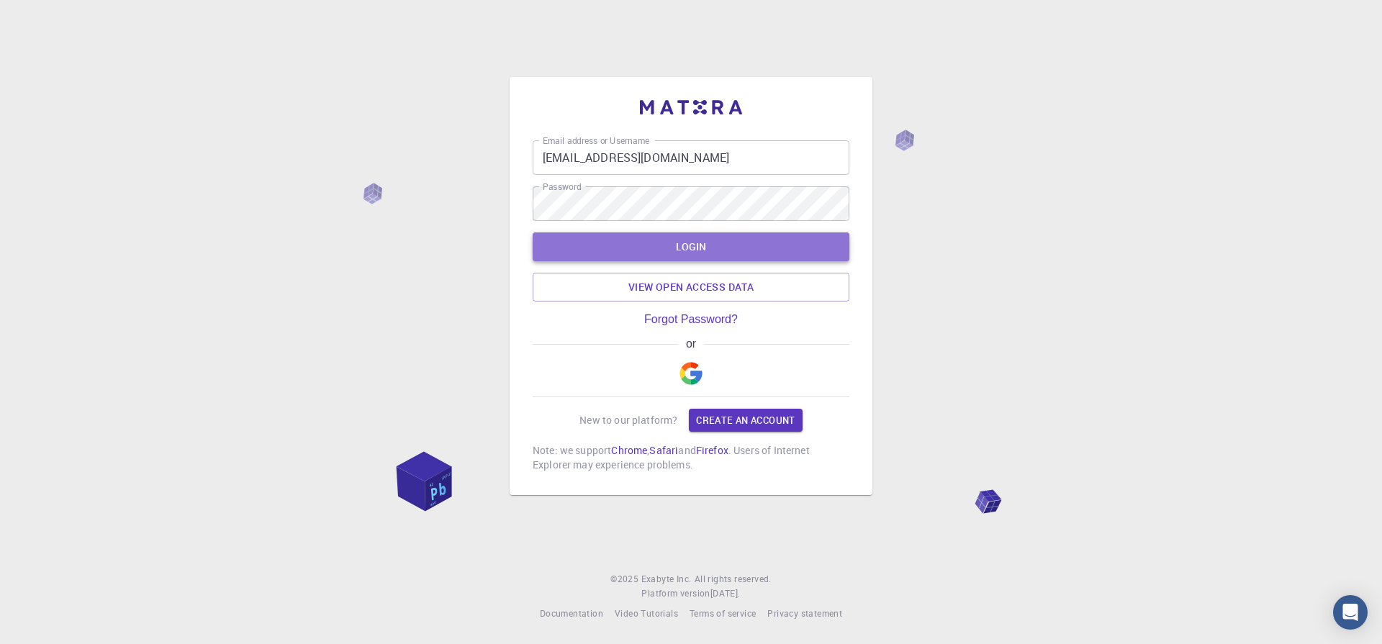
click at [711, 244] on button "LOGIN" at bounding box center [691, 247] width 317 height 29
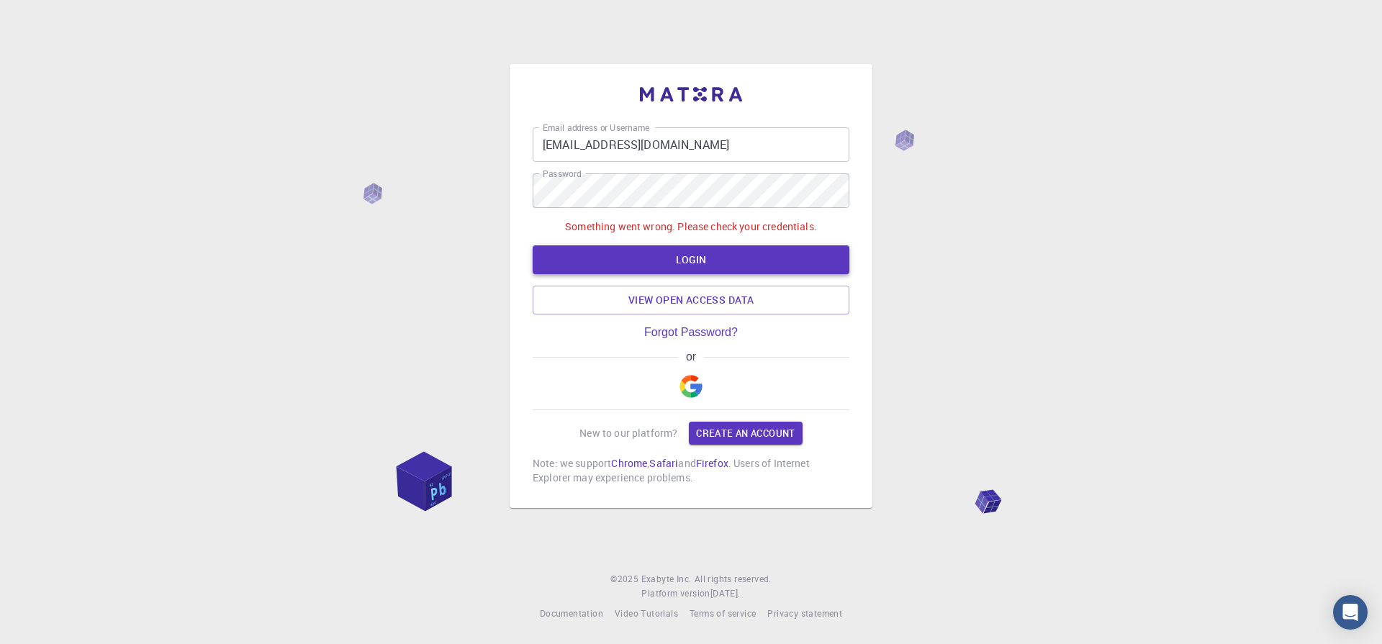
click at [714, 258] on button "LOGIN" at bounding box center [691, 260] width 317 height 29
click at [1080, 175] on div "Email address or Username utsavsingh@bhu.ac.in Email address or Username Passwo…" at bounding box center [691, 322] width 1382 height 644
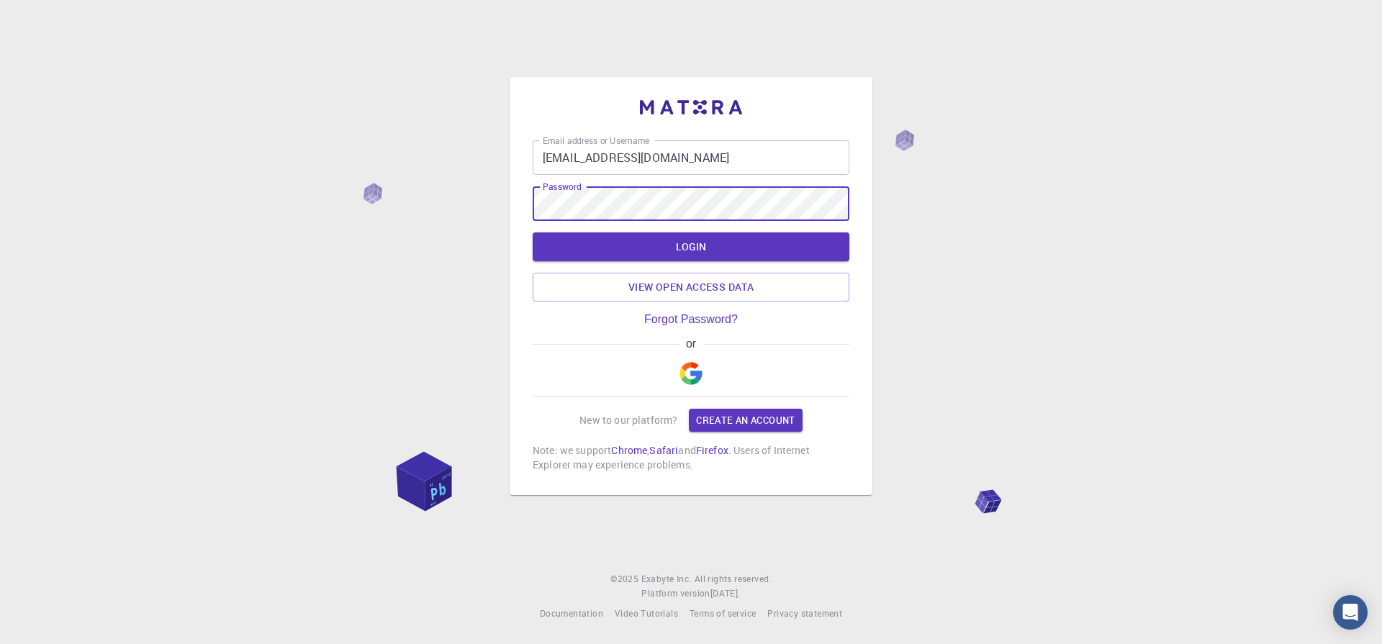
click at [1066, 183] on div "Email address or Username [EMAIL_ADDRESS][DOMAIN_NAME] Email address or Usernam…" at bounding box center [691, 322] width 1382 height 644
click at [716, 249] on button "LOGIN" at bounding box center [691, 247] width 317 height 29
click at [1148, 122] on div "Email address or Username [EMAIL_ADDRESS][DOMAIN_NAME] Email address or Usernam…" at bounding box center [691, 322] width 1382 height 644
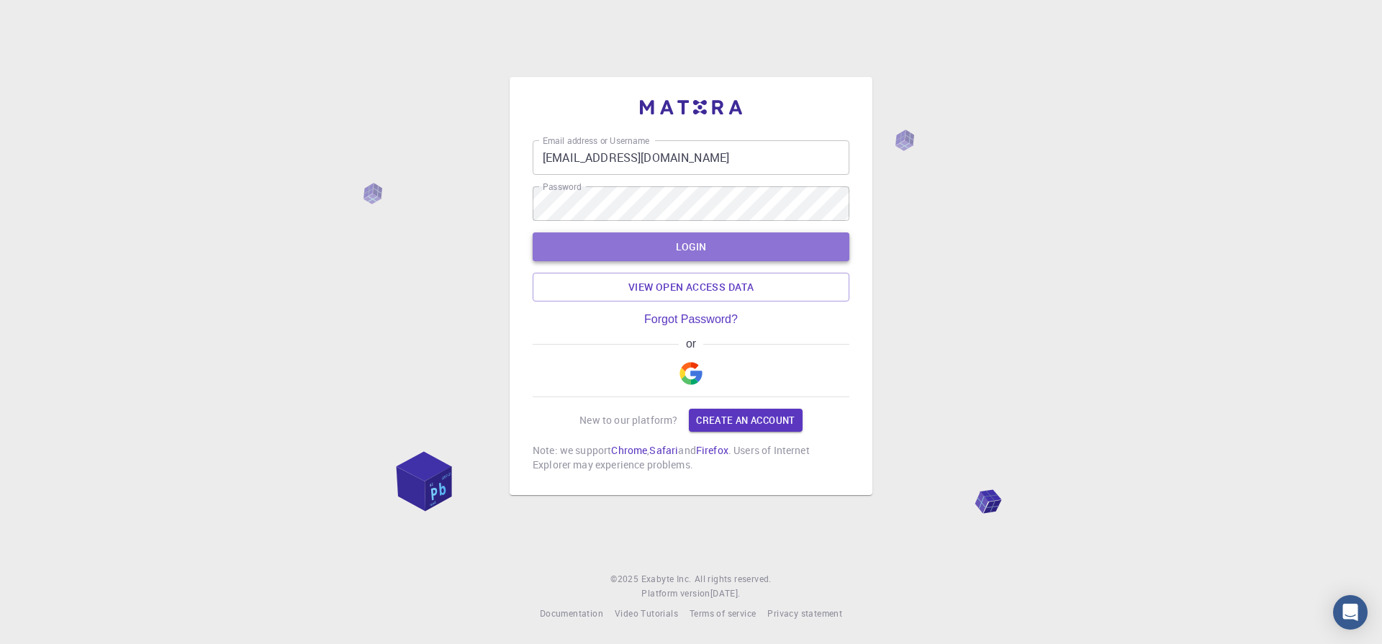
click at [752, 251] on button "LOGIN" at bounding box center [691, 247] width 317 height 29
click at [686, 248] on button "LOGIN" at bounding box center [691, 247] width 317 height 29
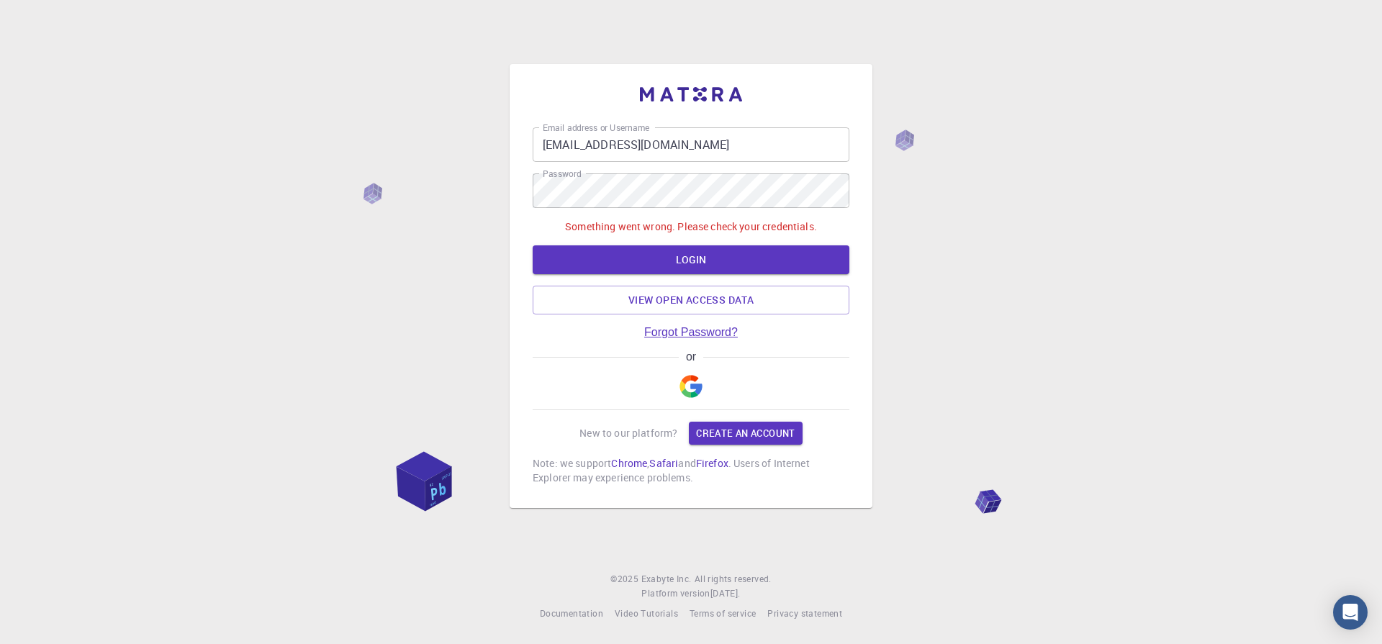
click at [693, 334] on link "Forgot Password?" at bounding box center [691, 332] width 94 height 13
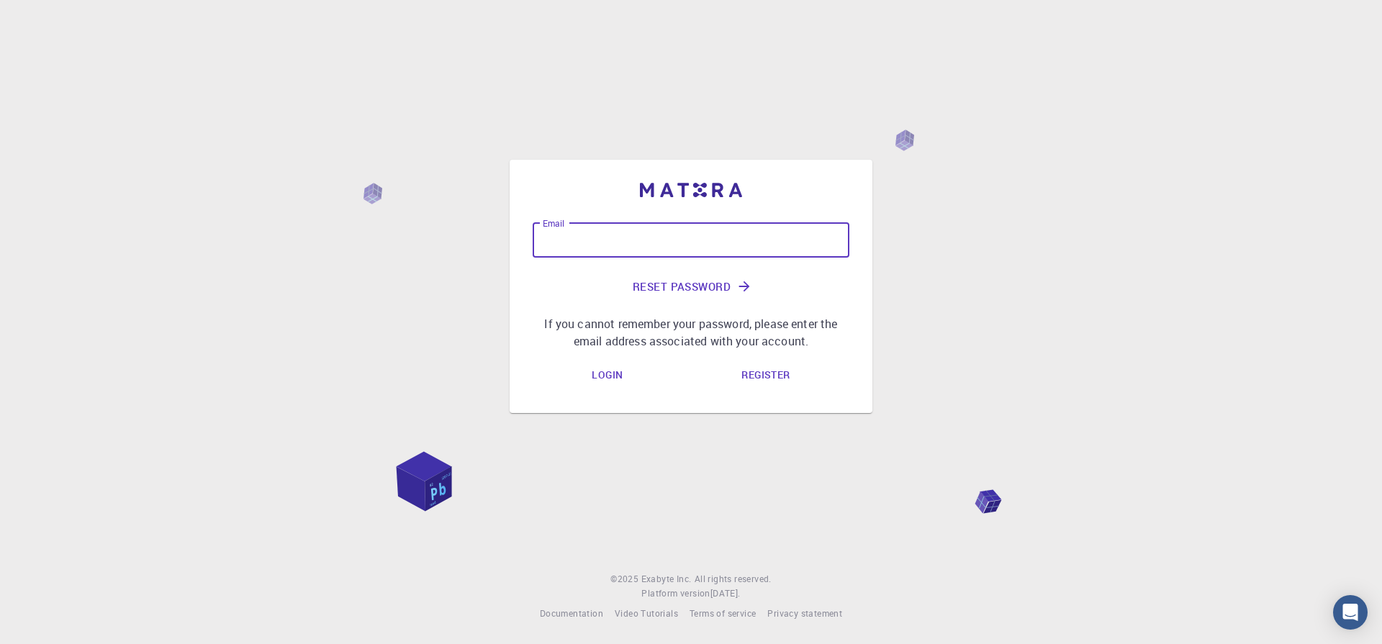
drag, startPoint x: 636, startPoint y: 230, endPoint x: 652, endPoint y: 240, distance: 18.8
click at [652, 240] on input "Email" at bounding box center [691, 240] width 317 height 35
type input "[EMAIL_ADDRESS][DOMAIN_NAME]"
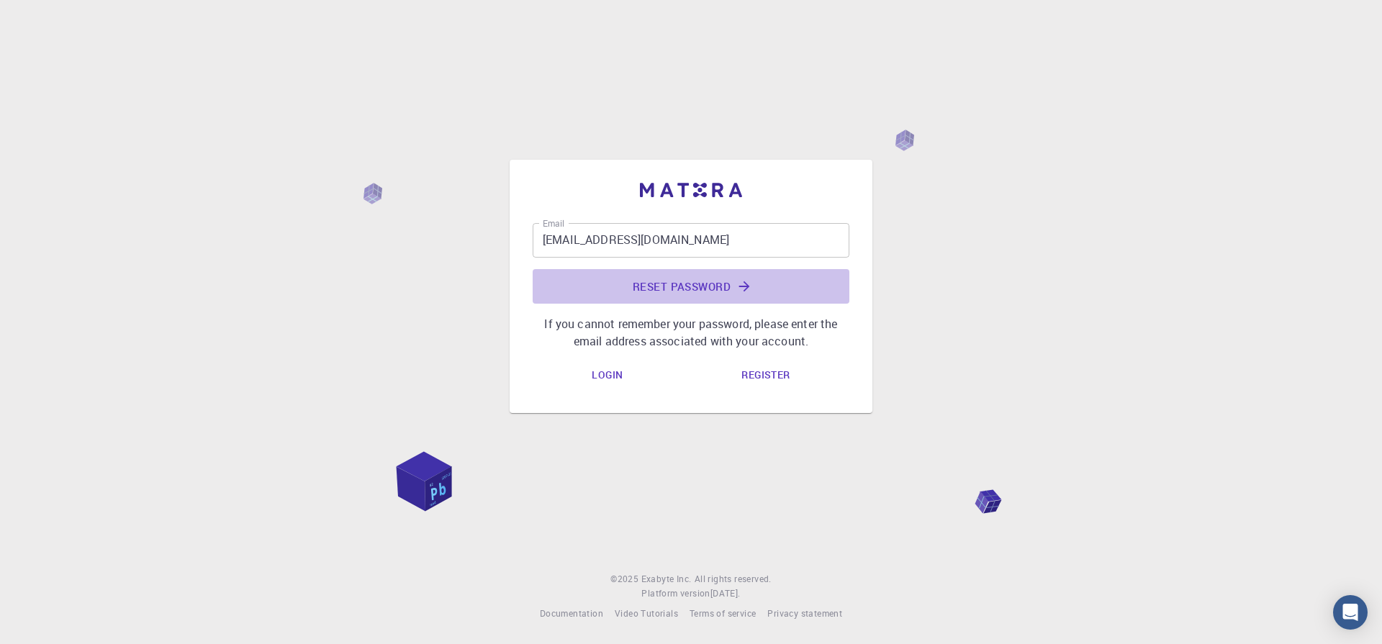
click at [734, 289] on button "Reset Password" at bounding box center [691, 286] width 317 height 35
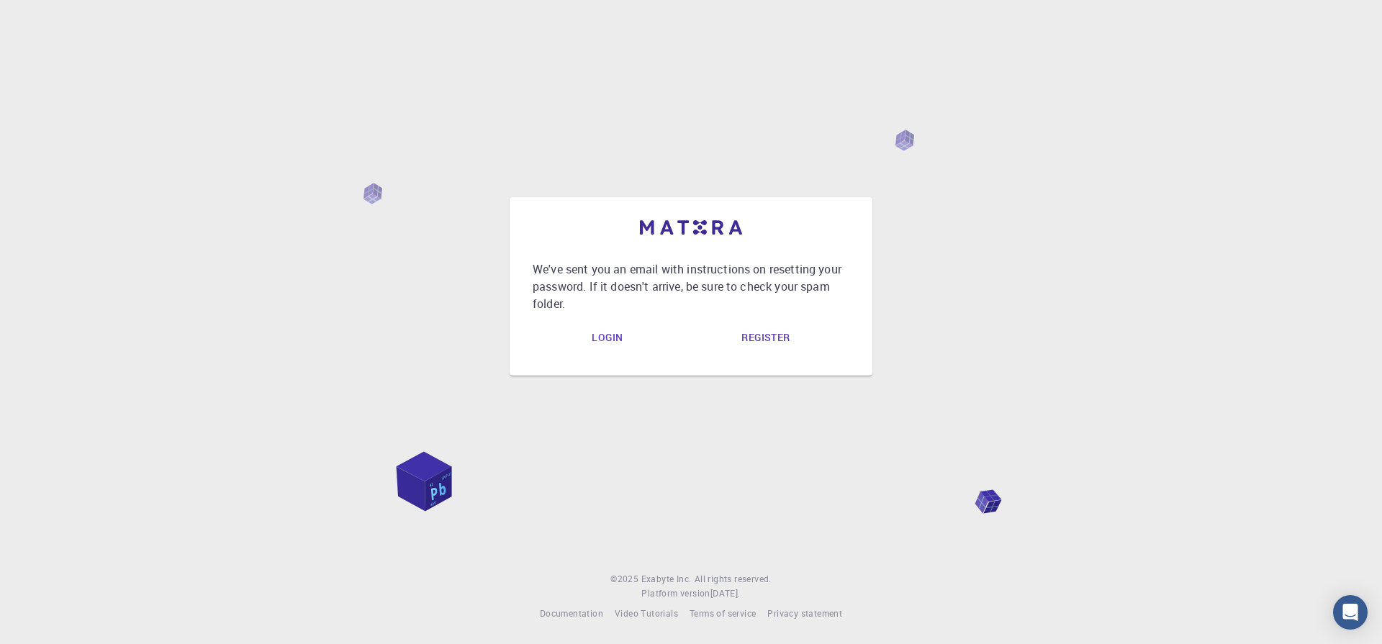
click at [765, 339] on link "Register" at bounding box center [765, 338] width 71 height 29
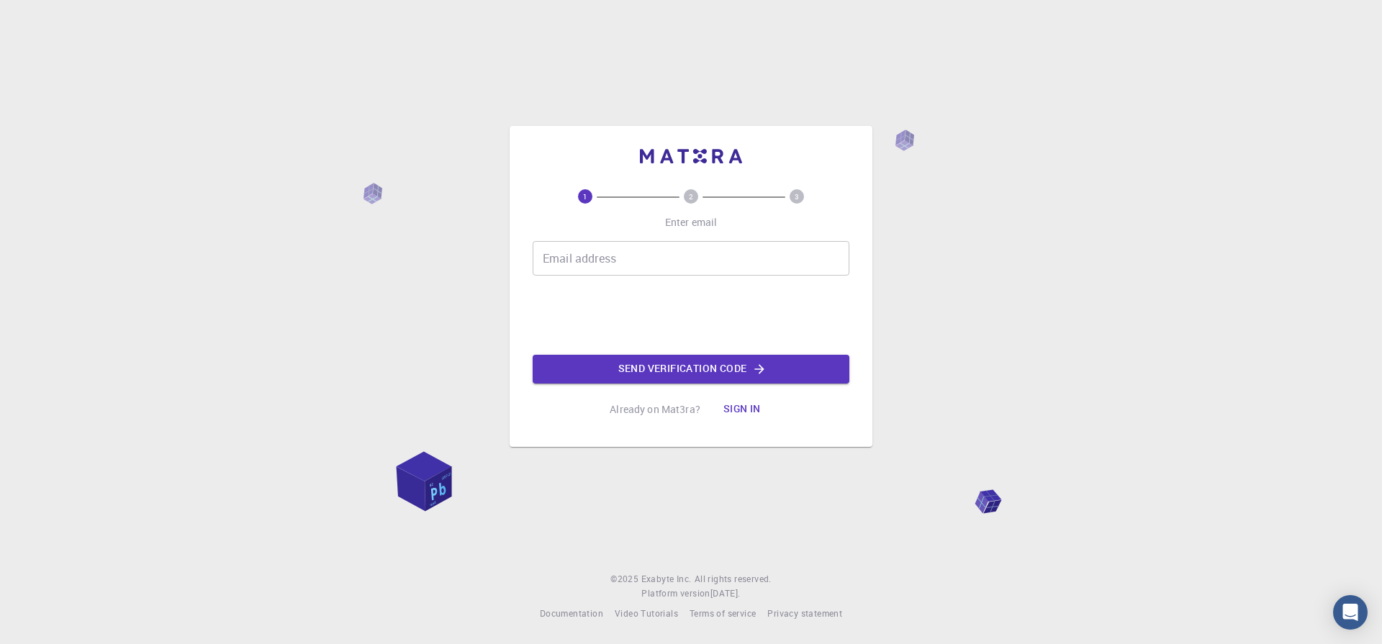
click at [763, 408] on button "Sign in" at bounding box center [742, 409] width 60 height 29
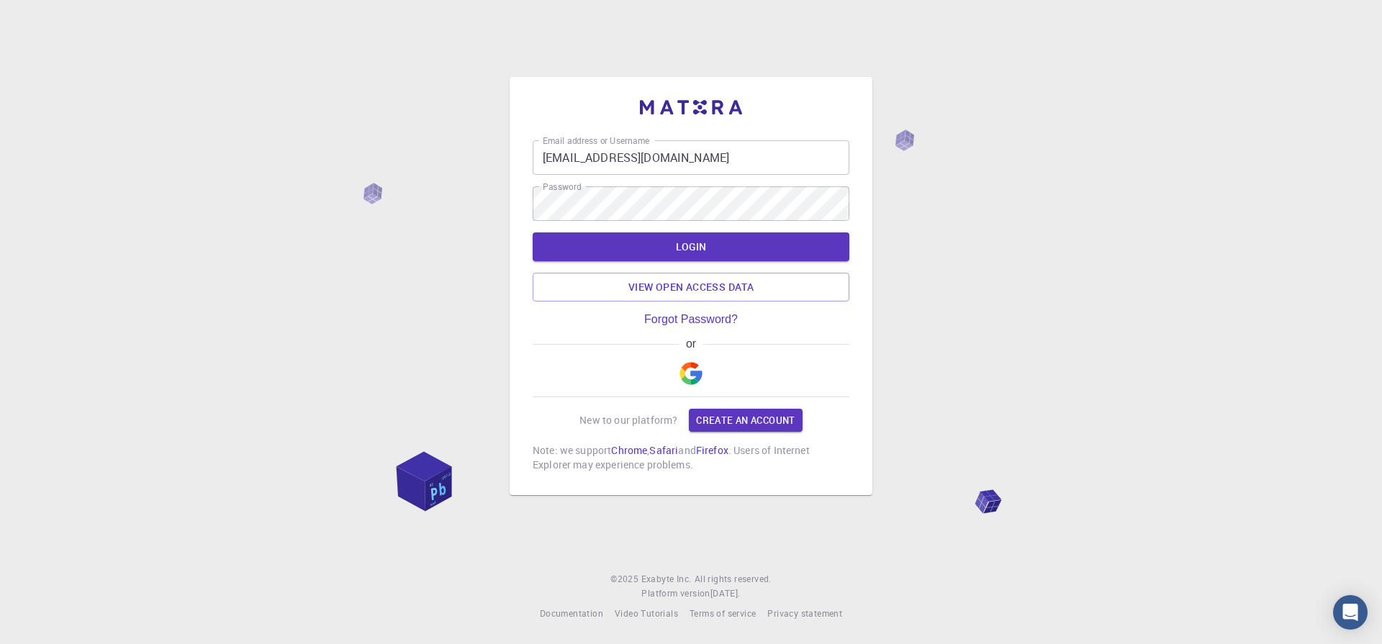
click at [703, 72] on div "Email address or Username utsavsingh@bhu.ac.in Email address or Username Passwo…" at bounding box center [691, 274] width 363 height 441
click at [689, 163] on input "[EMAIL_ADDRESS][DOMAIN_NAME]" at bounding box center [691, 157] width 317 height 35
type input "u"
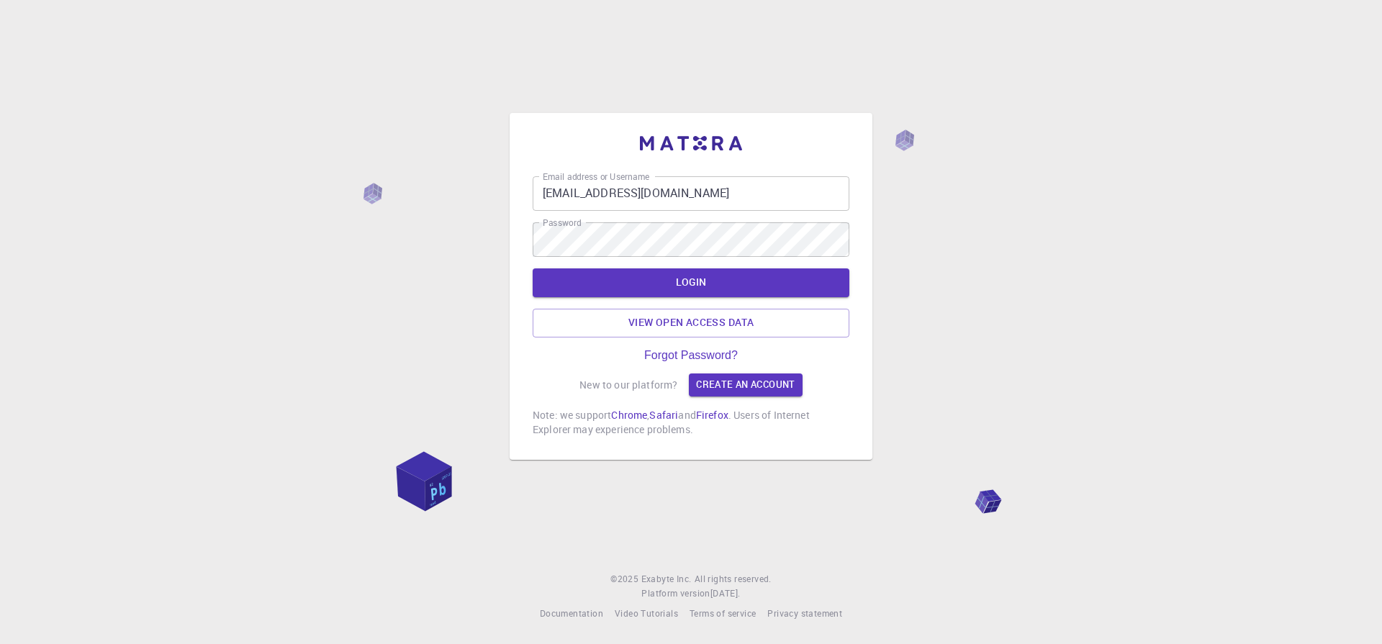
click at [400, 133] on div "Email address or Username [EMAIL_ADDRESS][DOMAIN_NAME] Email address or Usernam…" at bounding box center [691, 322] width 1382 height 644
click at [688, 297] on div "LOGIN View open access data" at bounding box center [691, 303] width 317 height 69
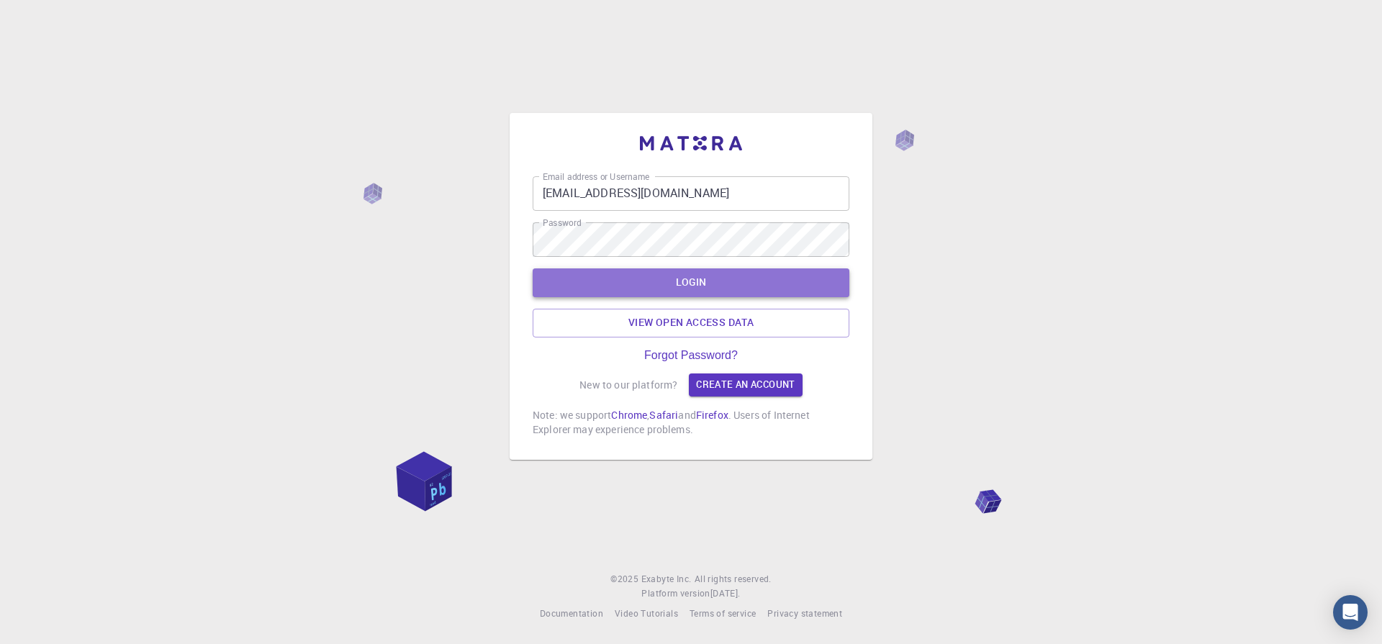
click at [683, 291] on button "LOGIN" at bounding box center [691, 283] width 317 height 29
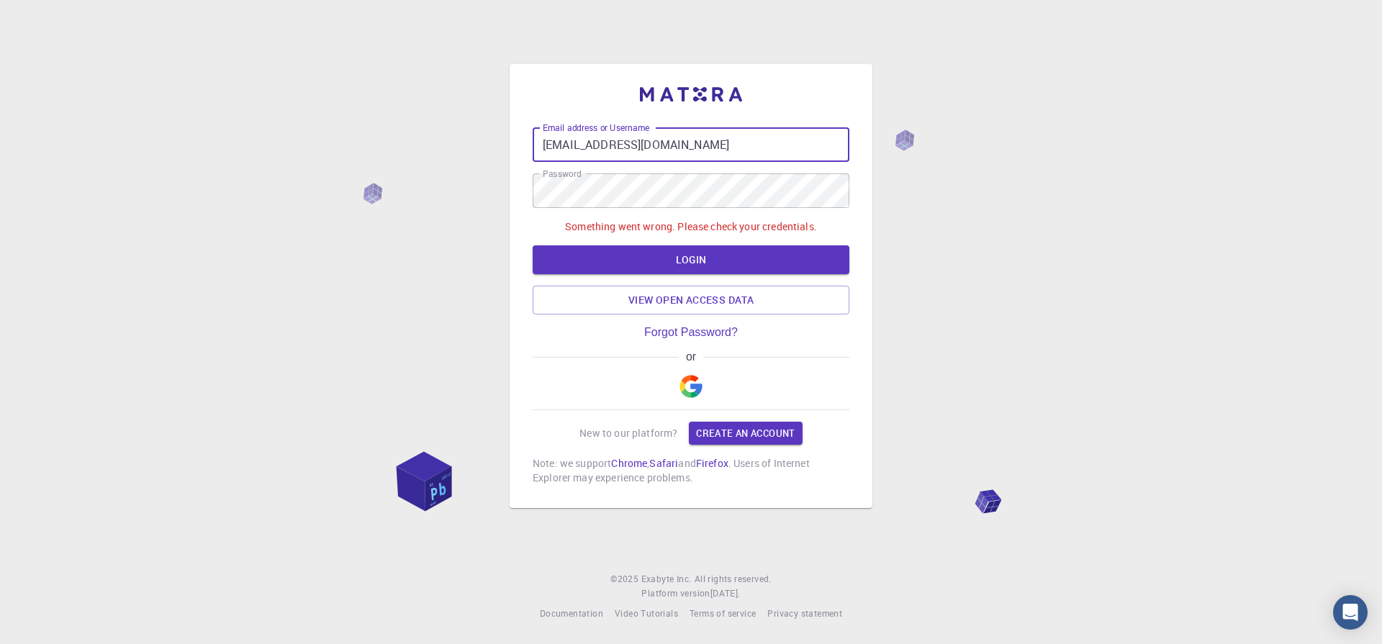
click at [675, 148] on input "[EMAIL_ADDRESS][DOMAIN_NAME]" at bounding box center [691, 144] width 317 height 35
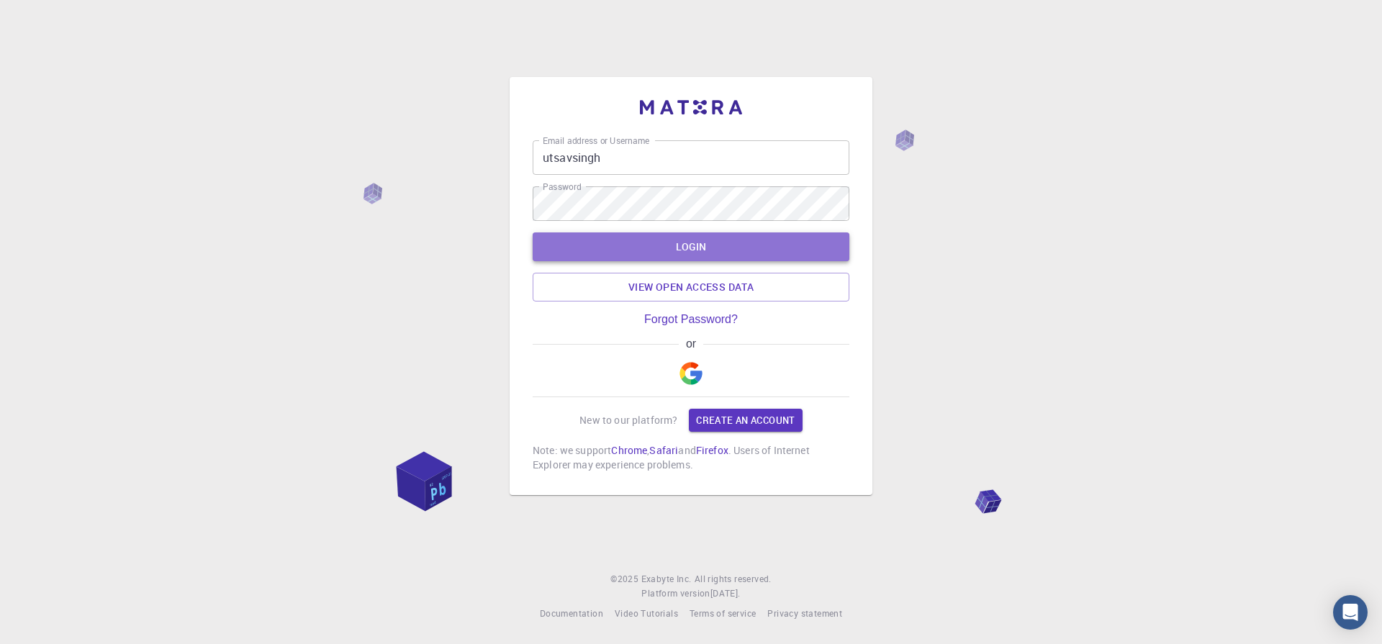
click at [559, 251] on button "LOGIN" at bounding box center [691, 247] width 317 height 29
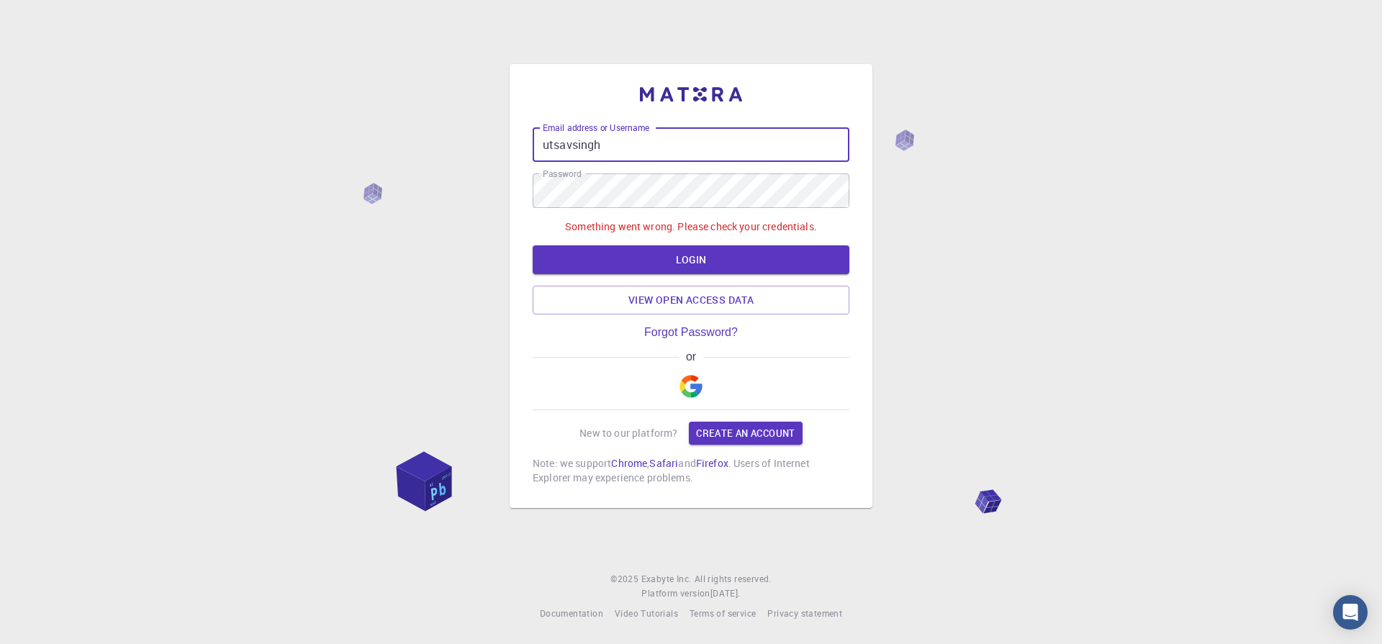
click at [613, 150] on input "utsavsingh" at bounding box center [691, 144] width 317 height 35
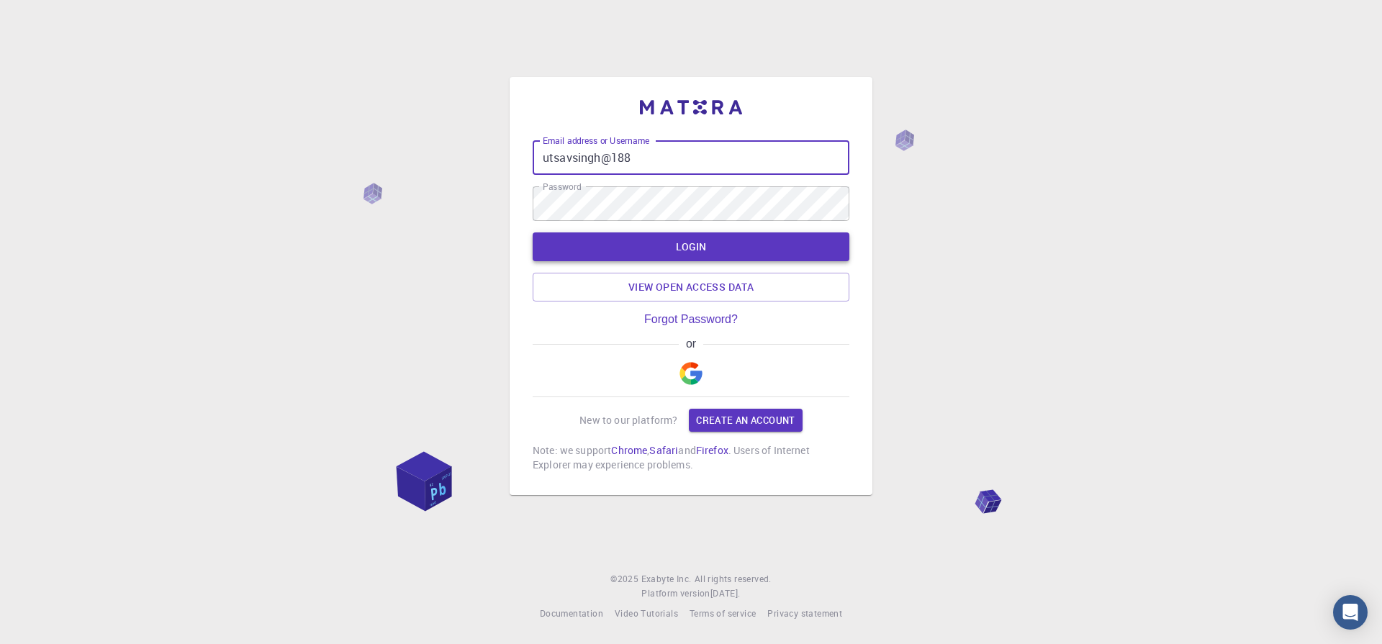
type input "utsavsingh@188"
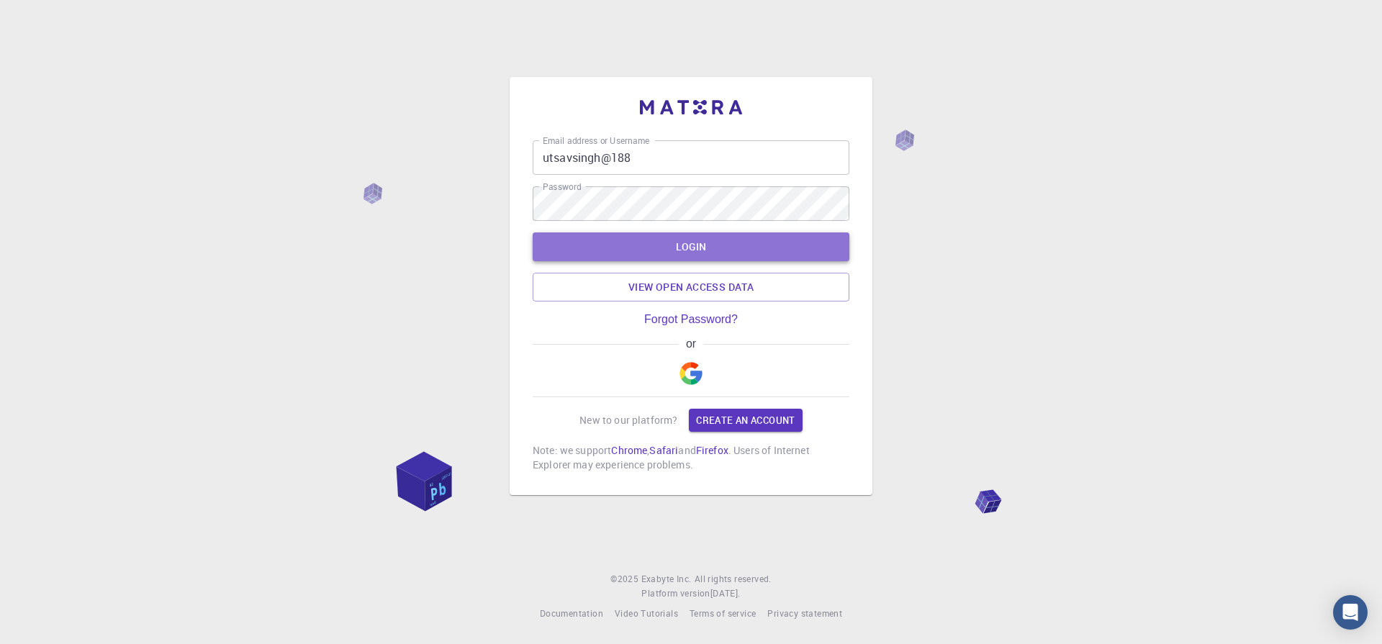
click at [636, 244] on button "LOGIN" at bounding box center [691, 247] width 317 height 29
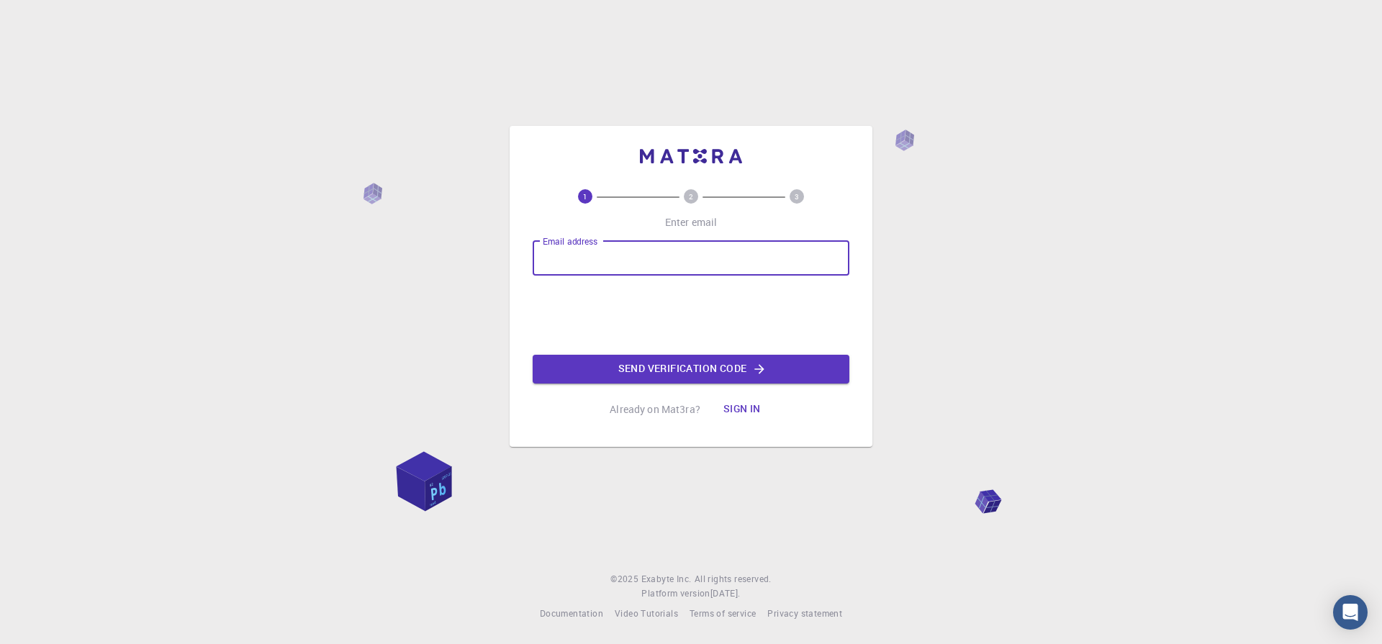
click at [547, 263] on input "Email address" at bounding box center [691, 258] width 317 height 35
type input "[EMAIL_ADDRESS][DOMAIN_NAME]"
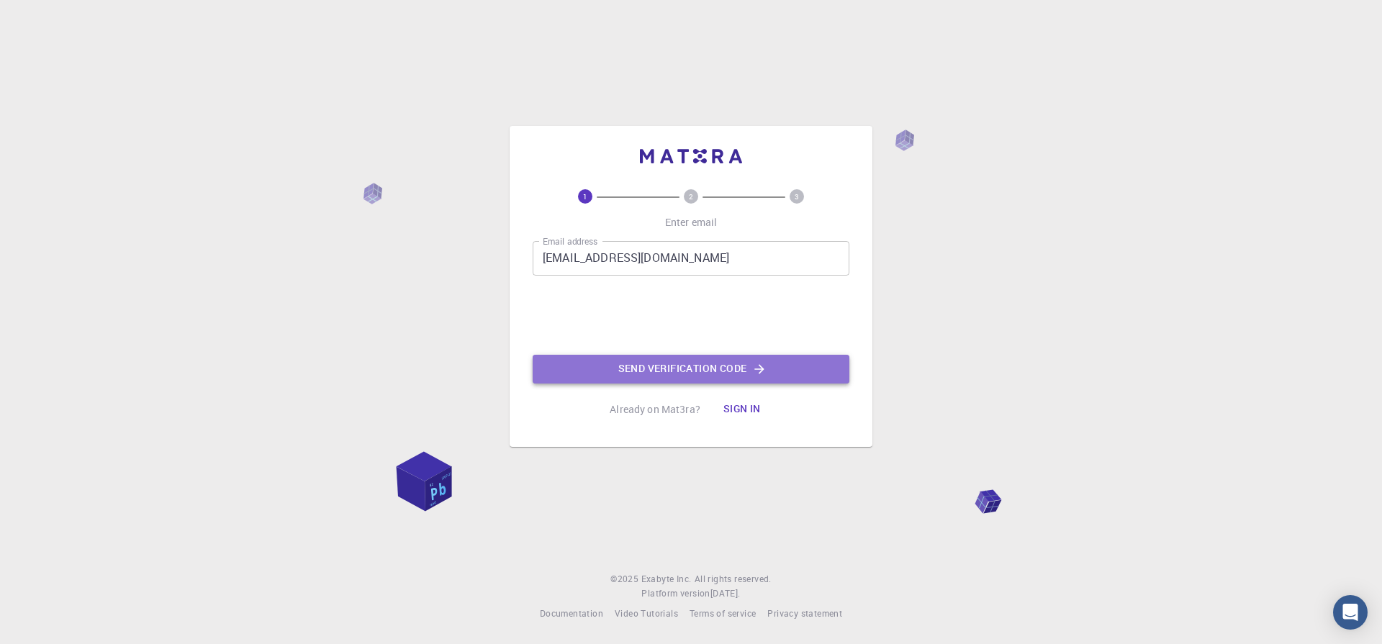
click at [657, 383] on button "Send verification code" at bounding box center [691, 369] width 317 height 29
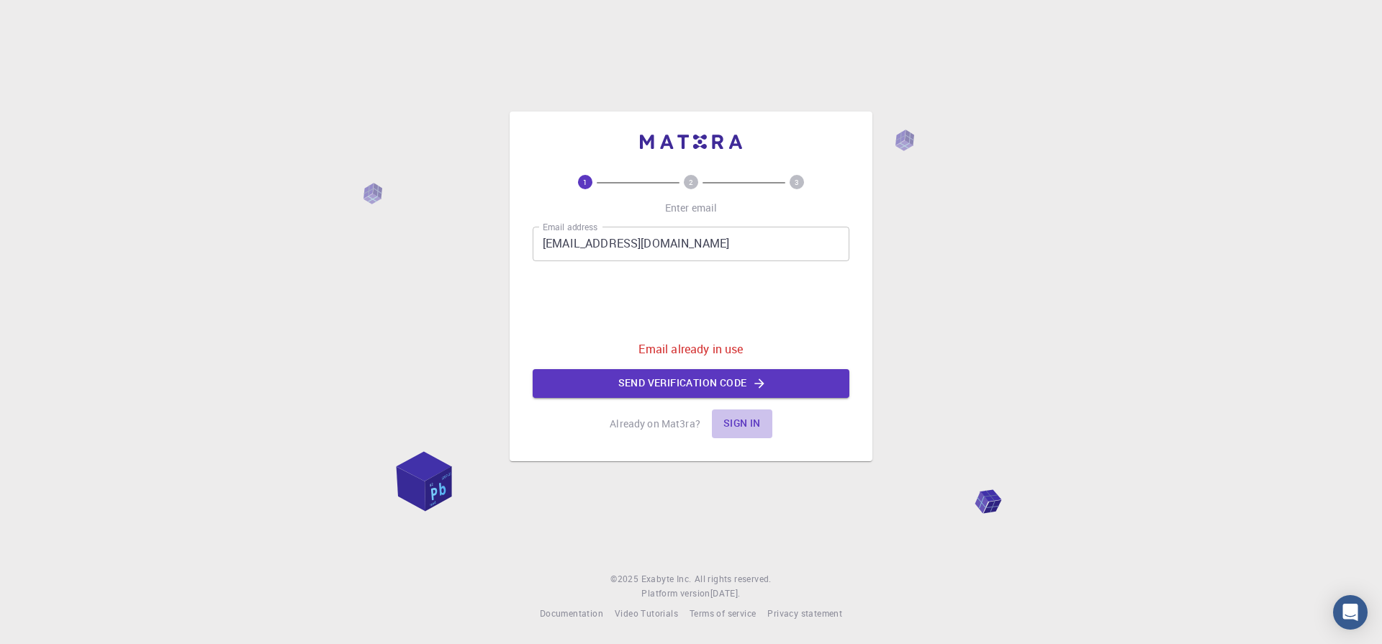
click at [742, 425] on button "Sign in" at bounding box center [742, 424] width 60 height 29
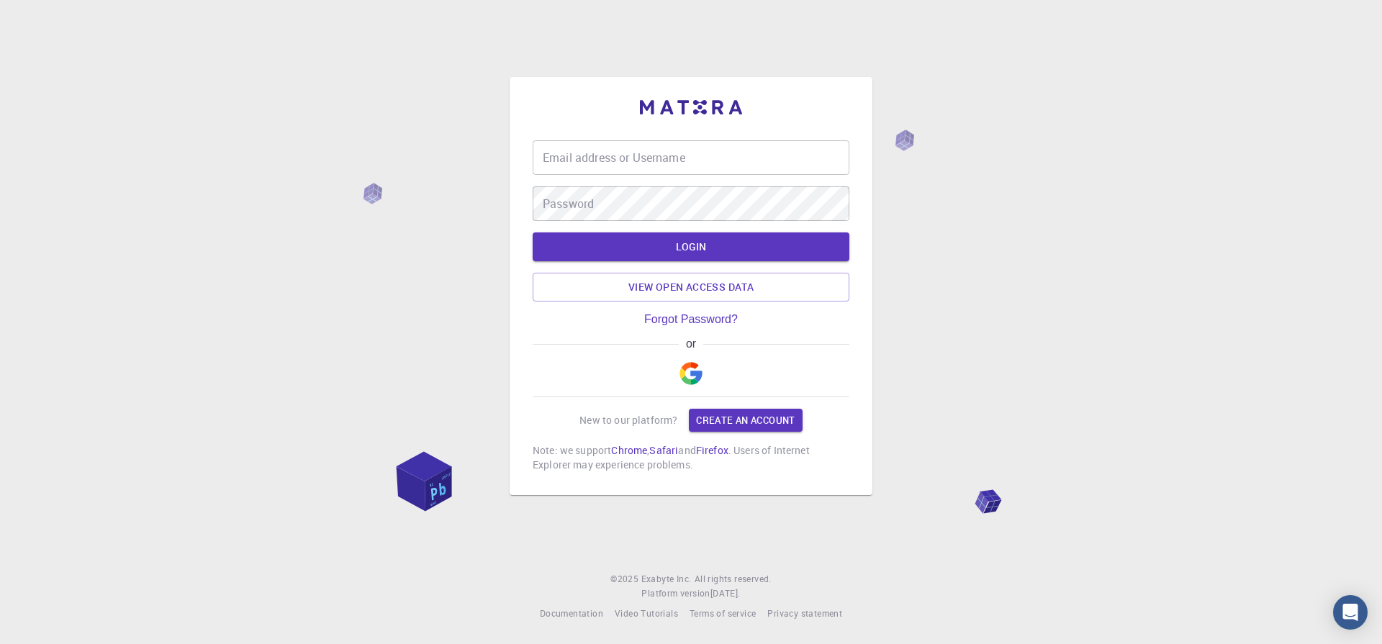
type input "[EMAIL_ADDRESS][DOMAIN_NAME]"
click at [675, 161] on input "[EMAIL_ADDRESS][DOMAIN_NAME]" at bounding box center [691, 157] width 317 height 35
click at [506, 276] on div "Email address or Username [EMAIL_ADDRESS][DOMAIN_NAME] Email address or Usernam…" at bounding box center [691, 322] width 1382 height 644
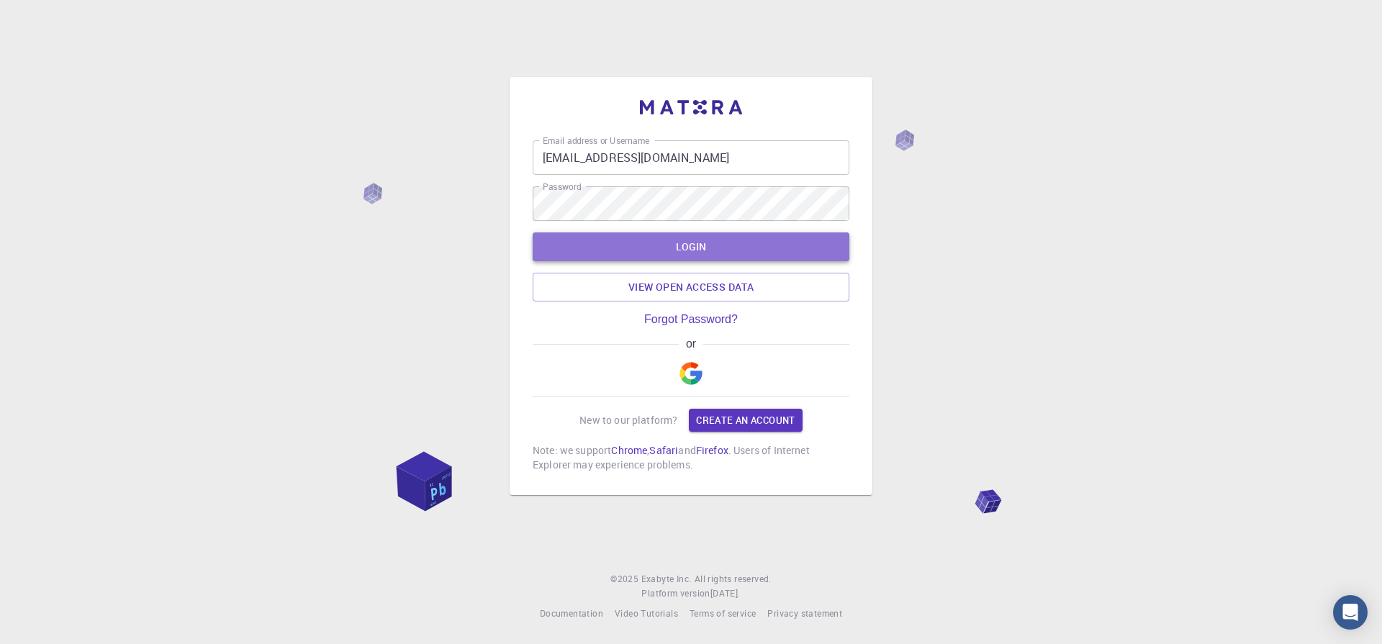
click at [660, 251] on button "LOGIN" at bounding box center [691, 247] width 317 height 29
